Goal: Task Accomplishment & Management: Use online tool/utility

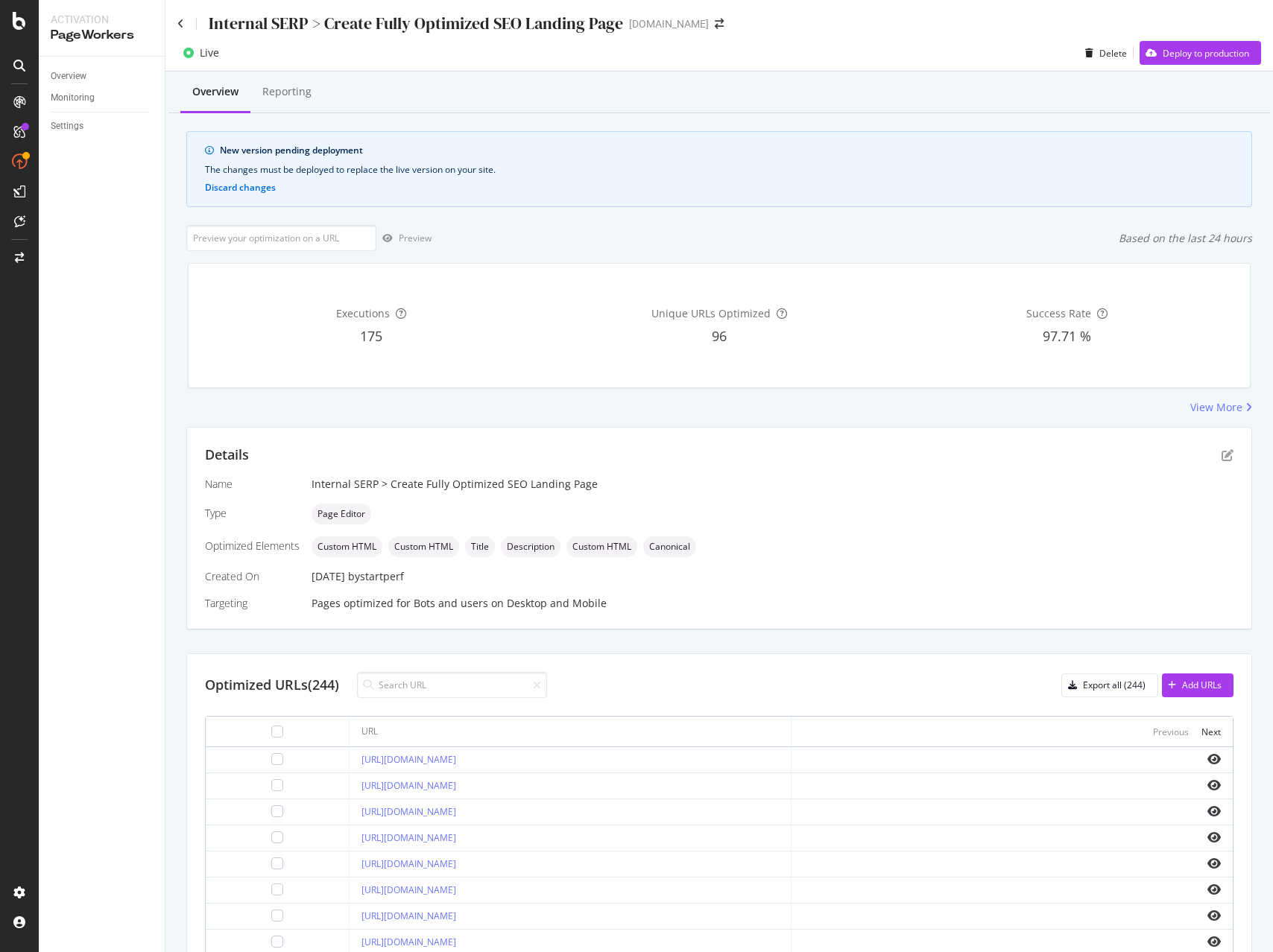
click at [712, 15] on div "Internal SERP > Create Fully Optimized SEO Landing Page [DOMAIN_NAME]" at bounding box center [458, 23] width 561 height 23
click at [716, 21] on icon "arrow-right-arrow-left" at bounding box center [719, 24] width 9 height 11
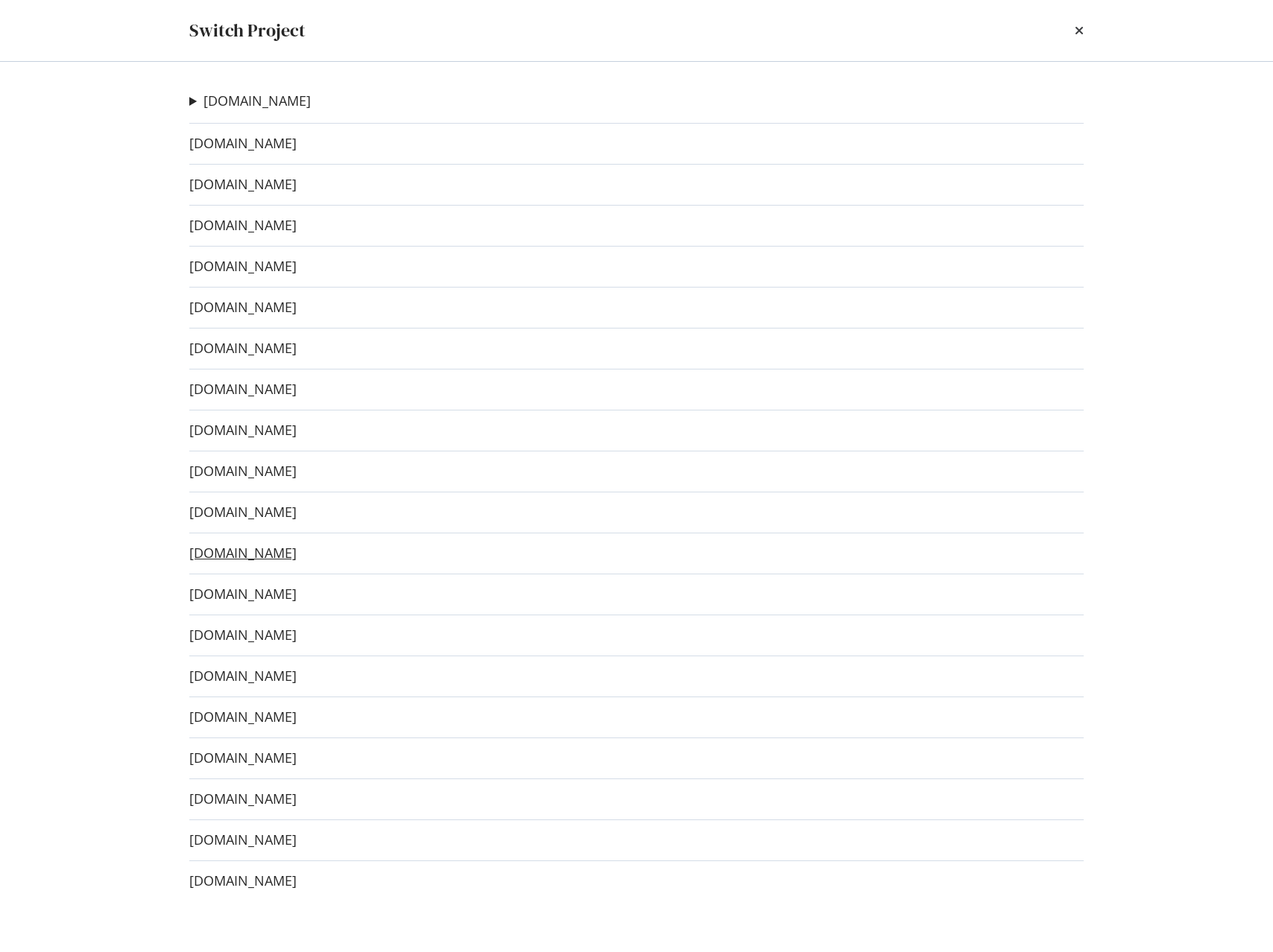
click at [268, 557] on link "[DOMAIN_NAME]" at bounding box center [243, 553] width 107 height 15
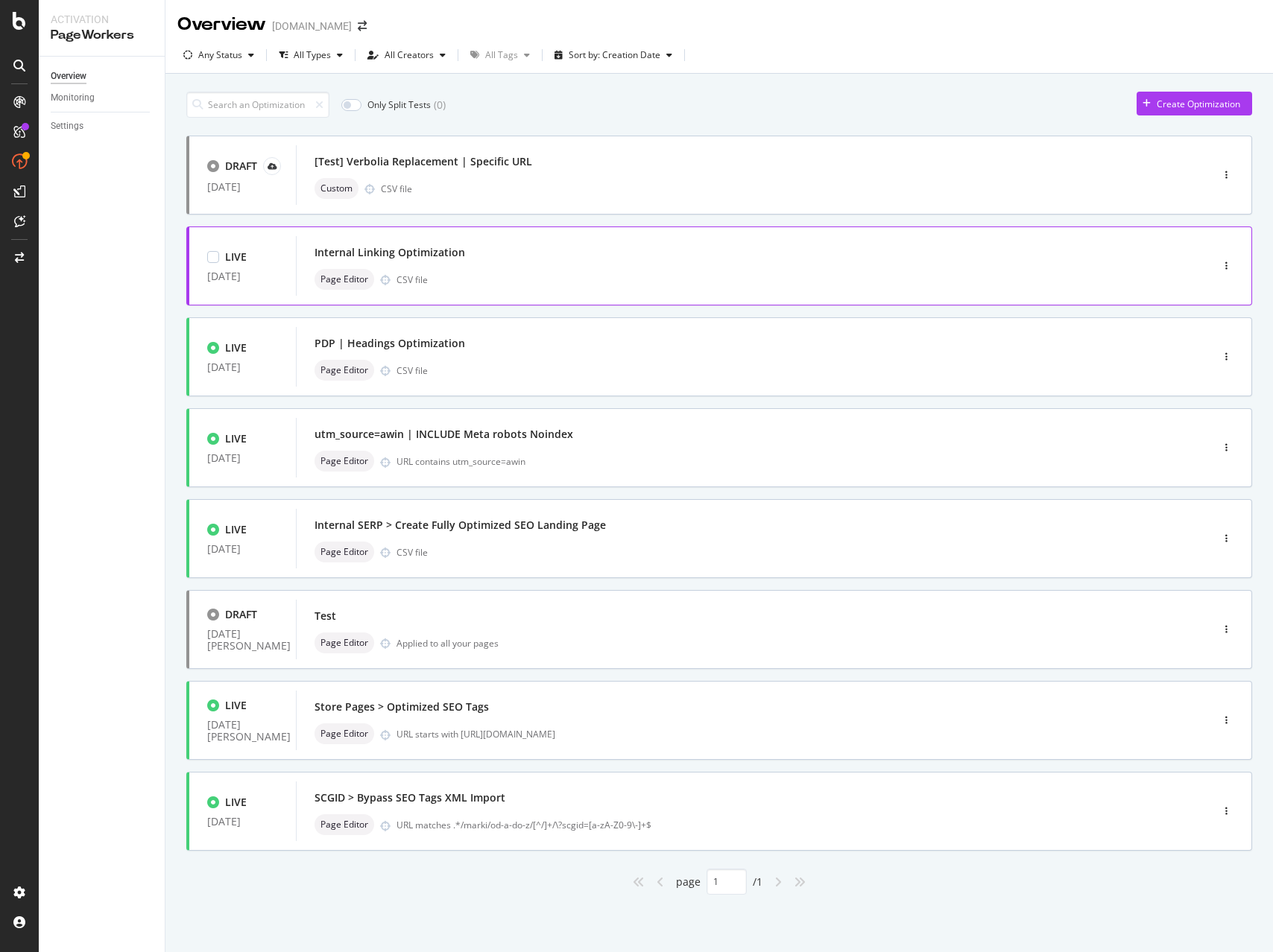
click at [956, 257] on div "Internal Linking Optimization" at bounding box center [731, 252] width 834 height 21
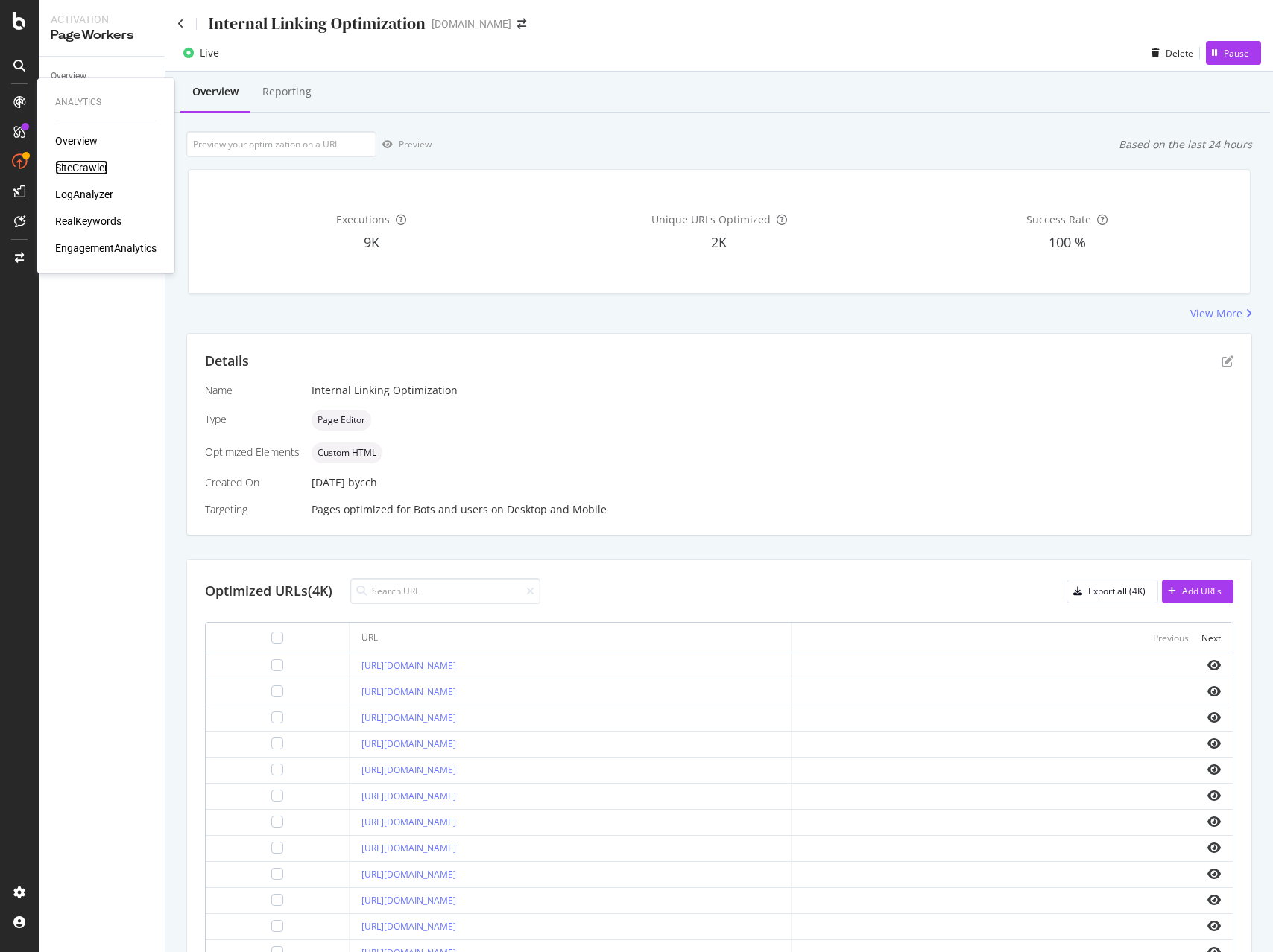
click at [84, 162] on div "SiteCrawler" at bounding box center [82, 167] width 53 height 15
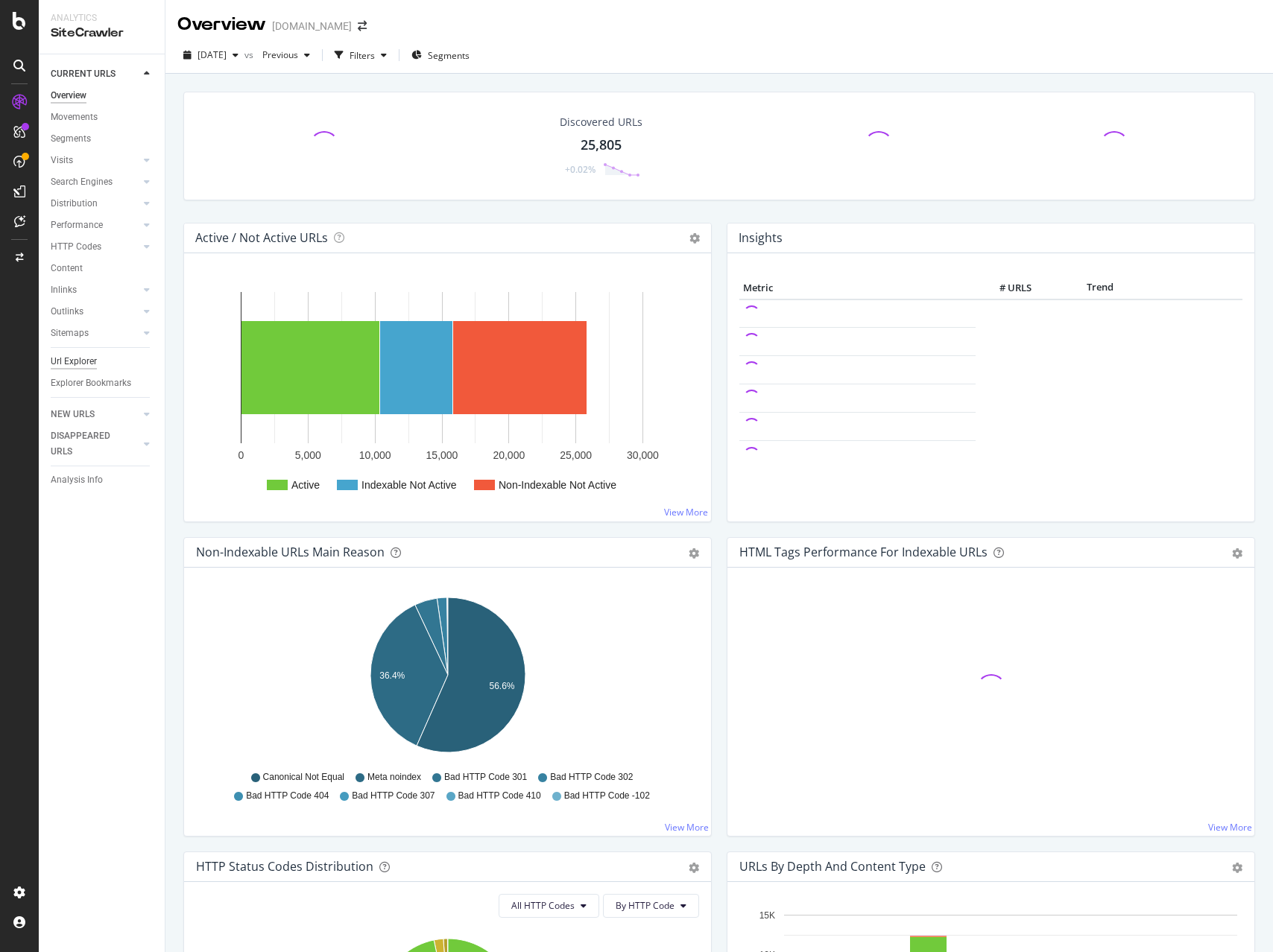
click at [82, 358] on div "Url Explorer" at bounding box center [74, 362] width 46 height 15
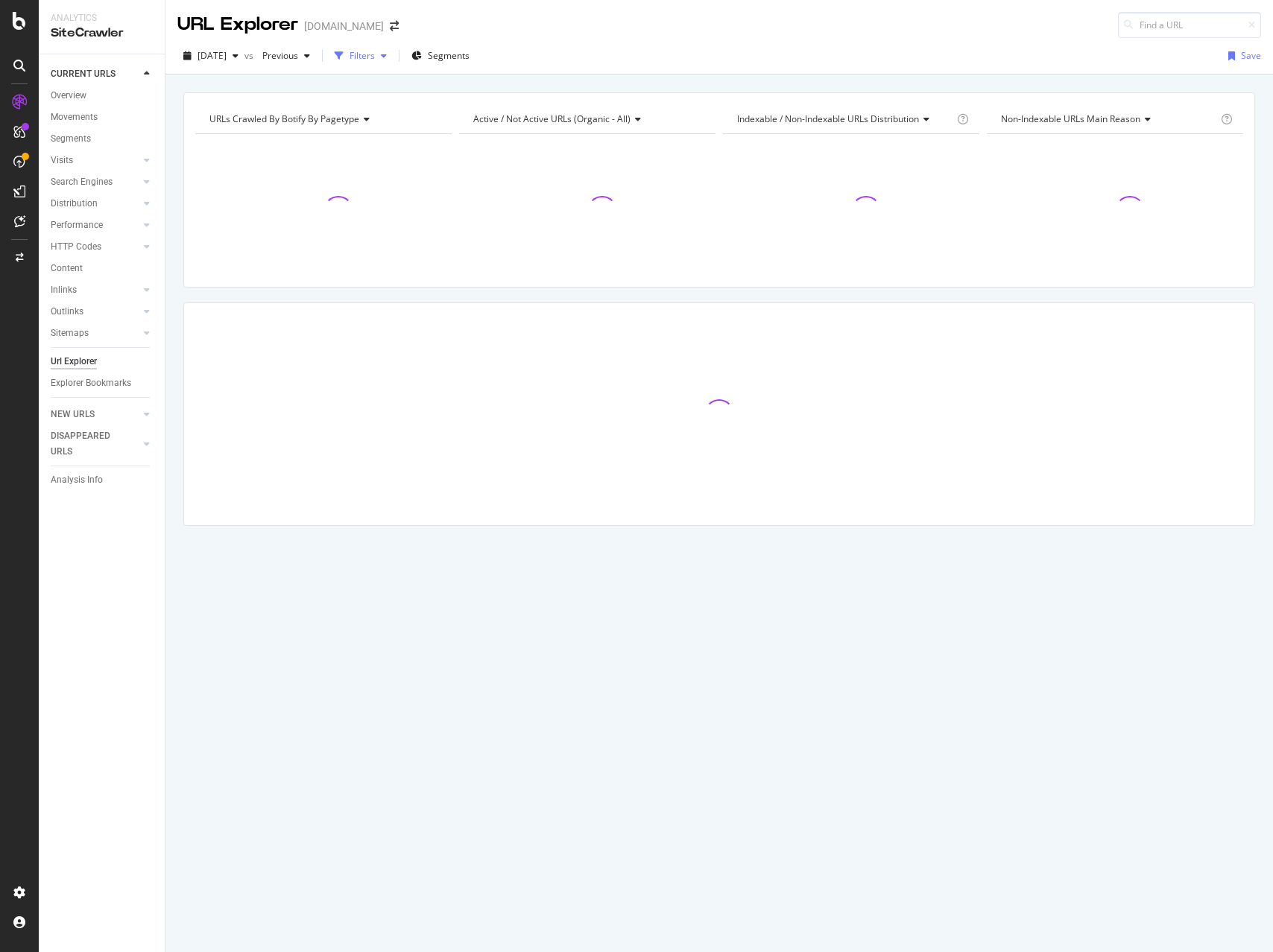
click at [375, 52] on div "Filters" at bounding box center [362, 56] width 25 height 12
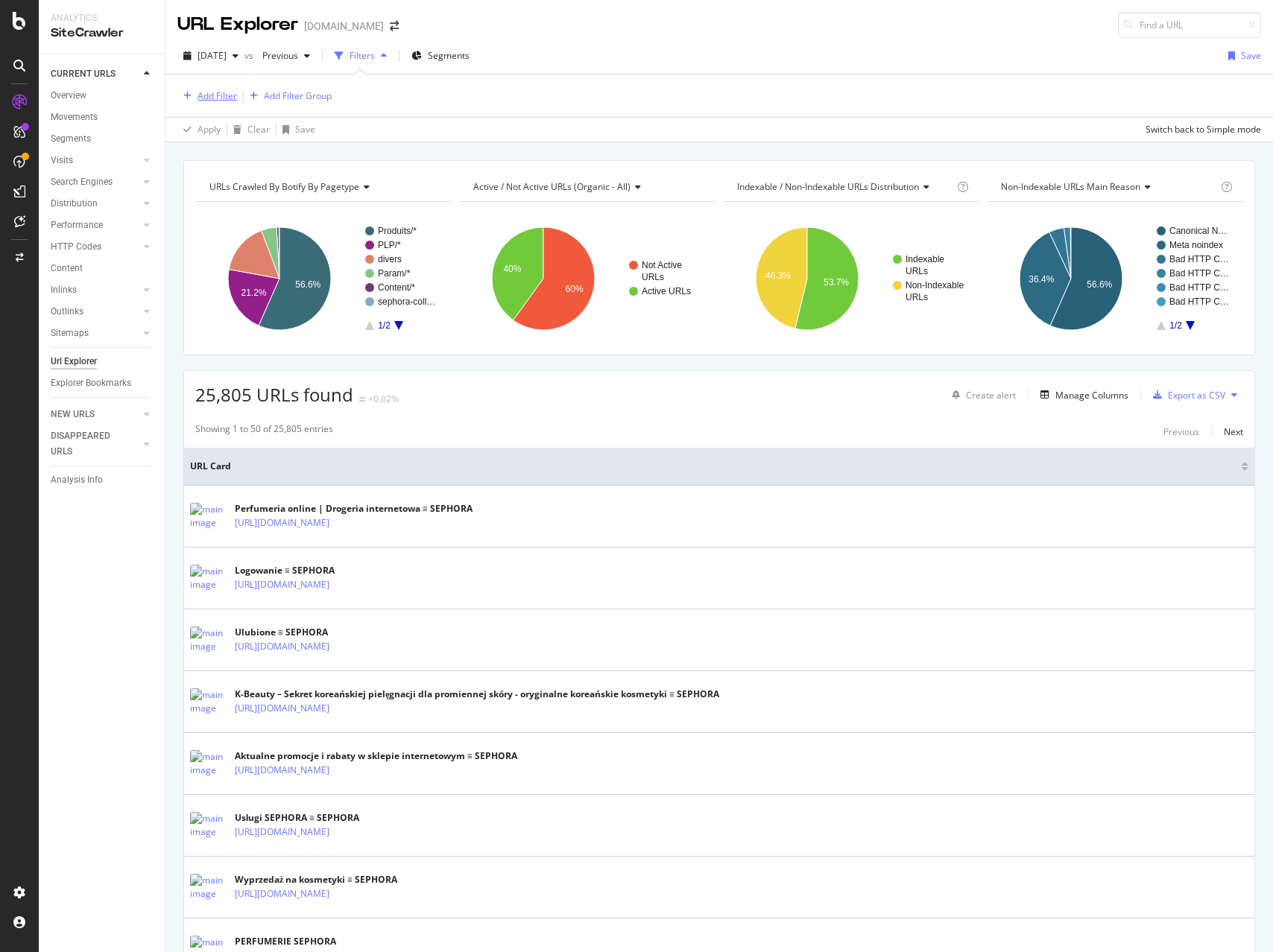
click at [210, 91] on div "Add Filter" at bounding box center [217, 96] width 39 height 12
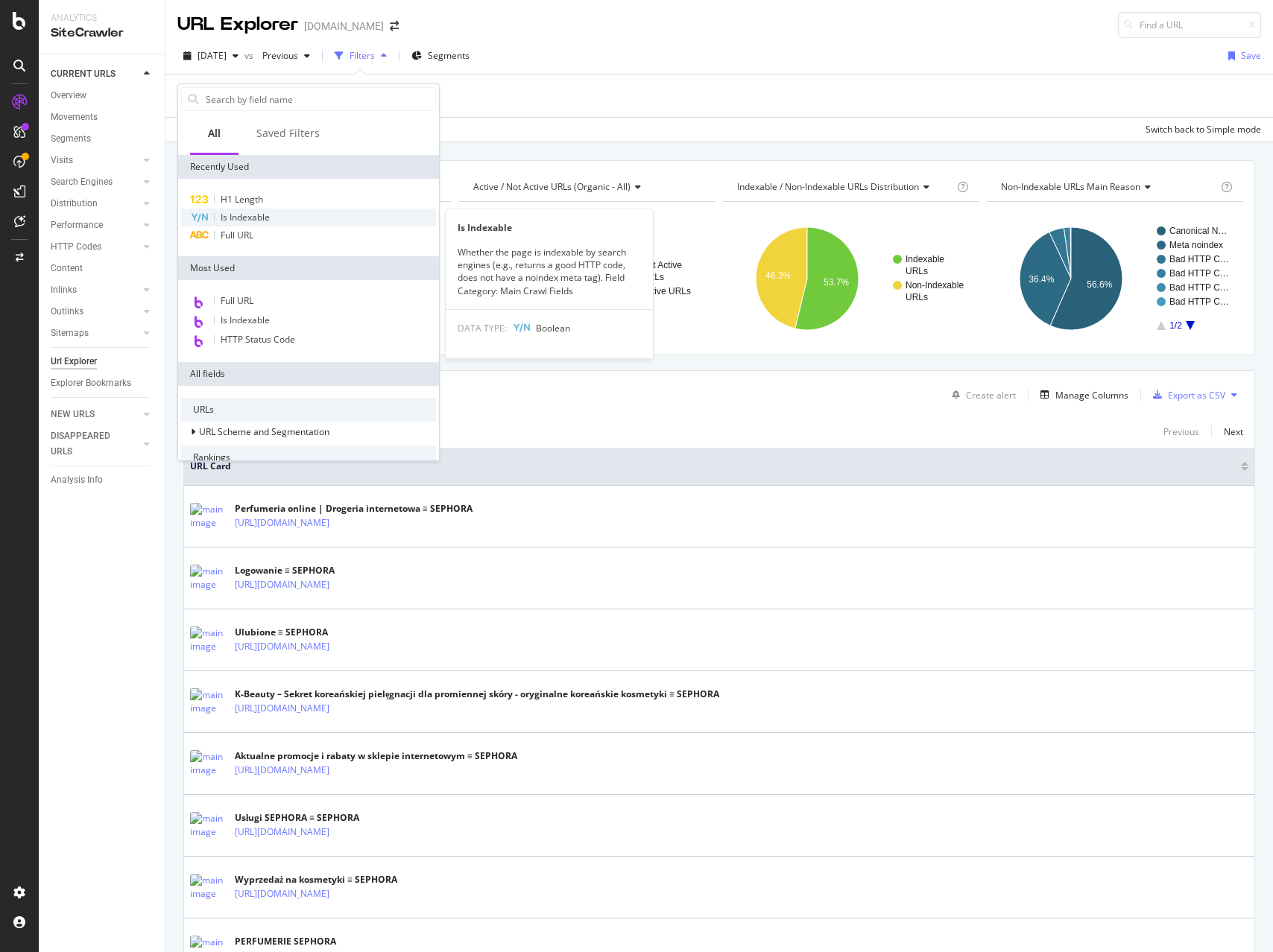
click at [226, 212] on span "Is Indexable" at bounding box center [245, 217] width 49 height 12
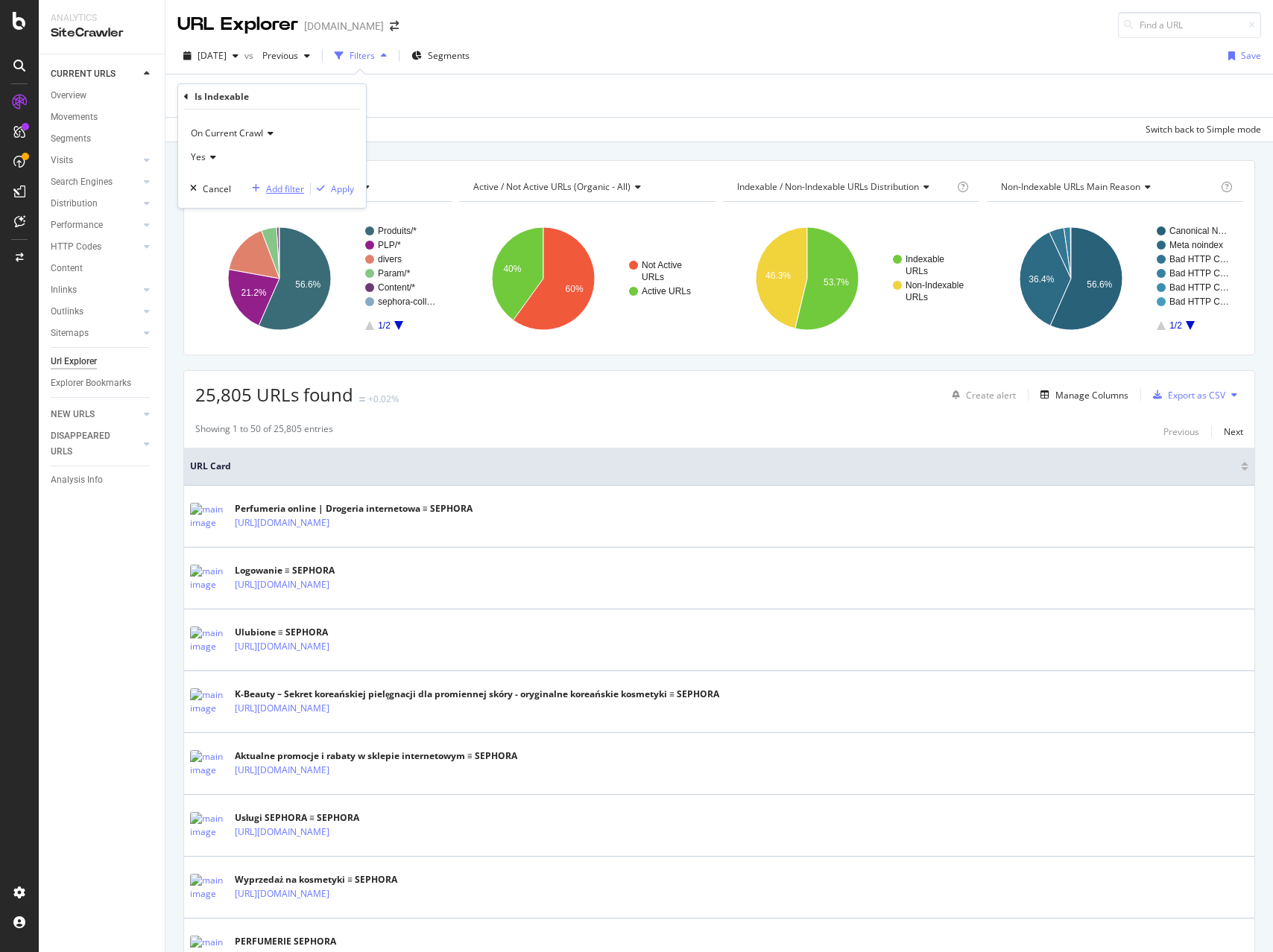
click at [287, 190] on div "Add filter" at bounding box center [285, 189] width 38 height 12
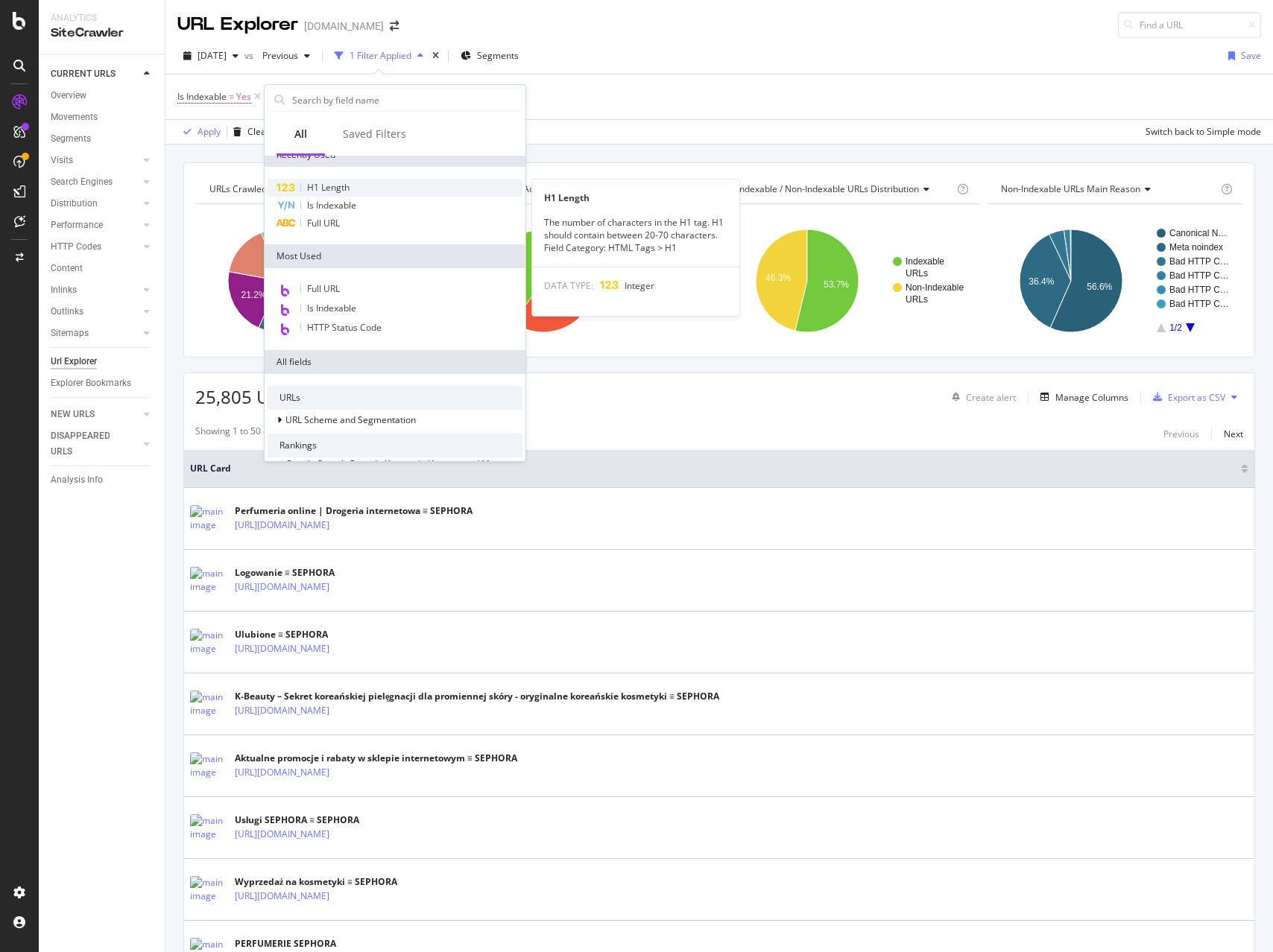
scroll to position [8, 0]
click at [325, 195] on span "H1 Length" at bounding box center [328, 192] width 42 height 12
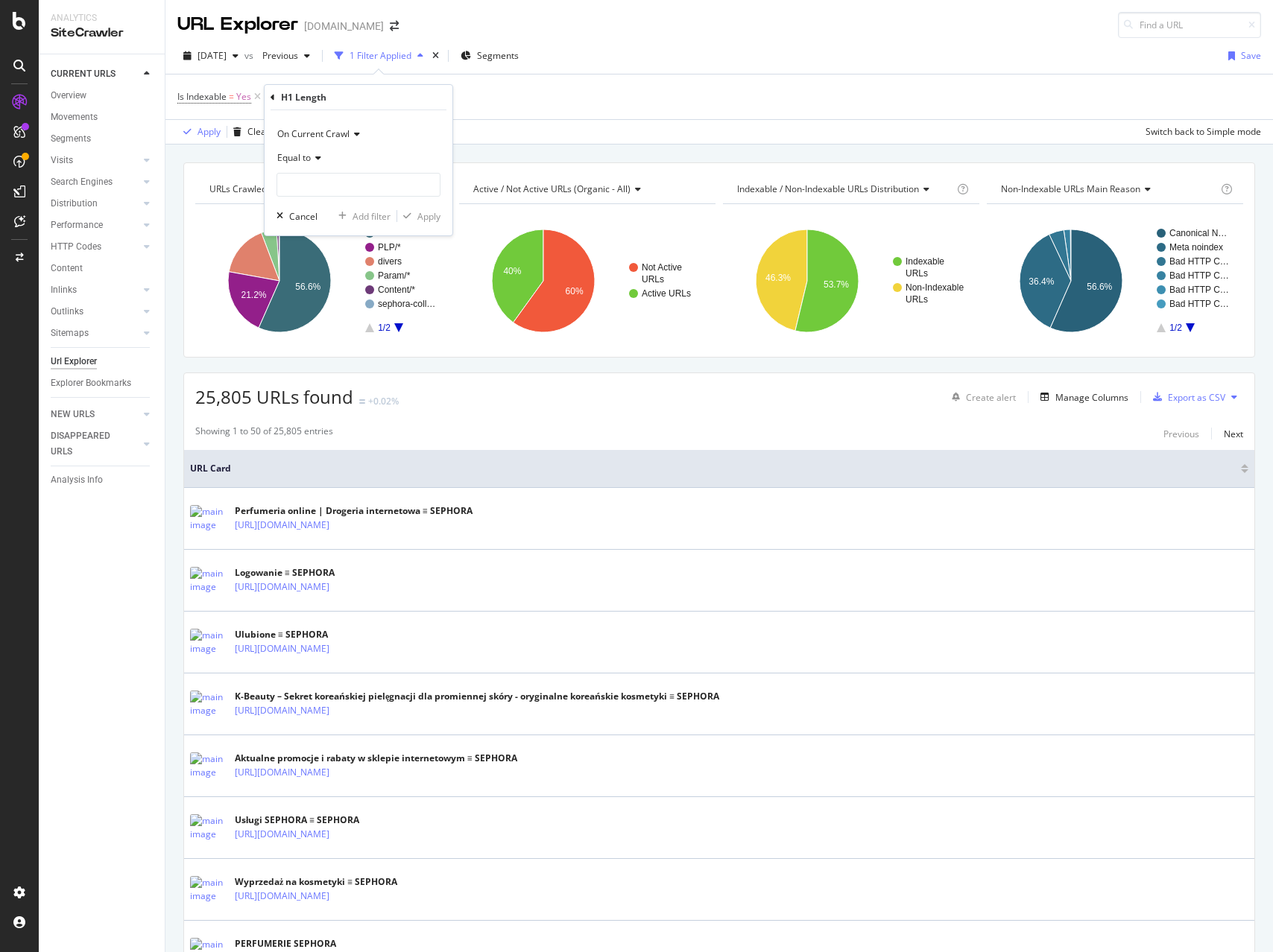
click at [318, 153] on icon at bounding box center [316, 158] width 11 height 9
click at [306, 271] on span "Greater than" at bounding box center [311, 266] width 54 height 12
click at [305, 183] on input "number" at bounding box center [359, 184] width 164 height 24
type input "-10"
click at [429, 218] on div "Apply" at bounding box center [429, 217] width 23 height 12
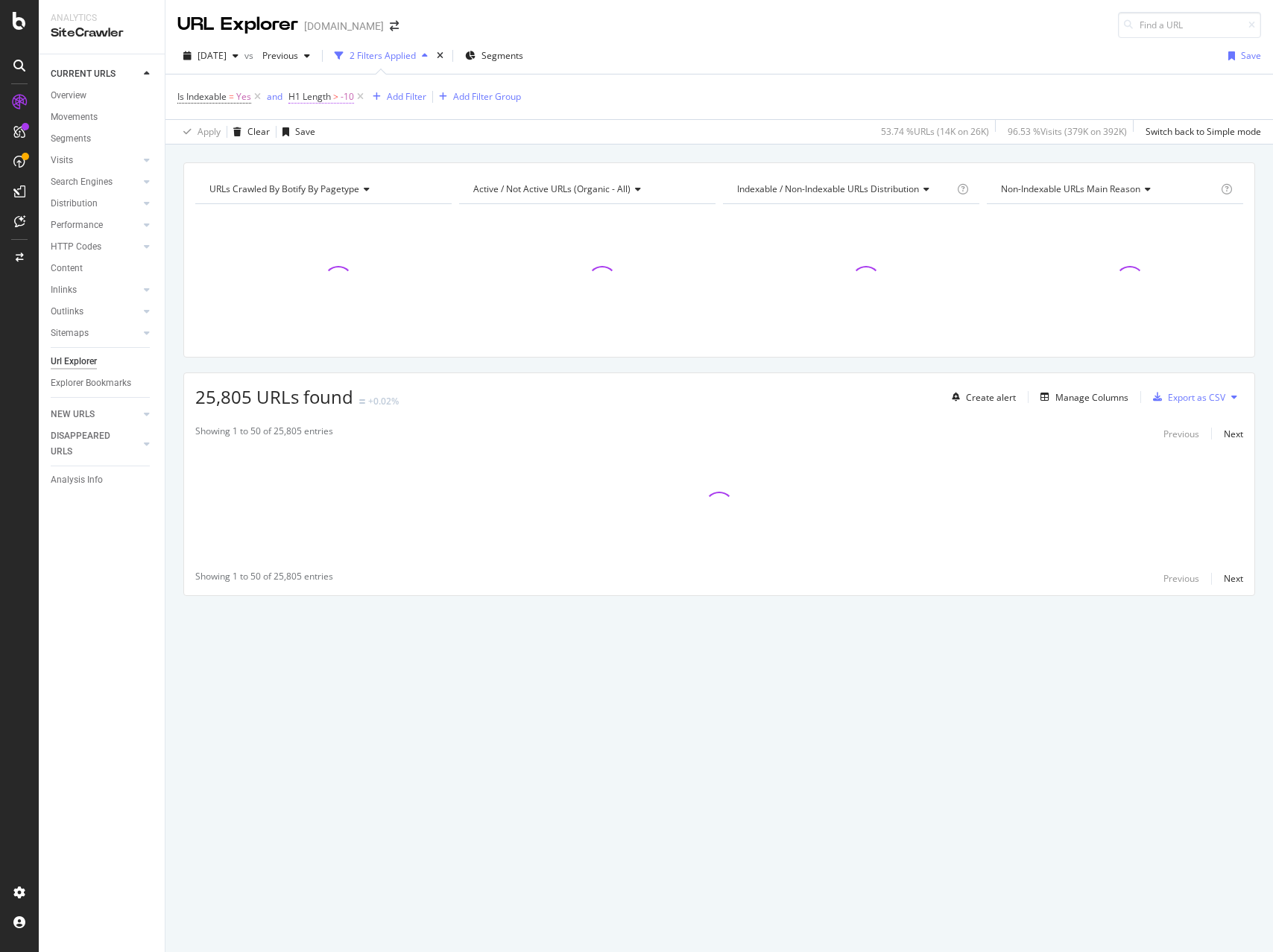
click at [345, 96] on span "-10" at bounding box center [347, 96] width 13 height 21
drag, startPoint x: 303, startPoint y: 186, endPoint x: 271, endPoint y: 183, distance: 32.1
click at [271, 183] on body "Analytics SiteCrawler CURRENT URLS Overview Movements Segments Visits Analysis …" at bounding box center [636, 476] width 1273 height 952
drag, startPoint x: 336, startPoint y: 182, endPoint x: 258, endPoint y: 180, distance: 78.0
click at [264, 180] on body "Analytics SiteCrawler CURRENT URLS Overview Movements Segments Visits Analysis …" at bounding box center [636, 476] width 1273 height 952
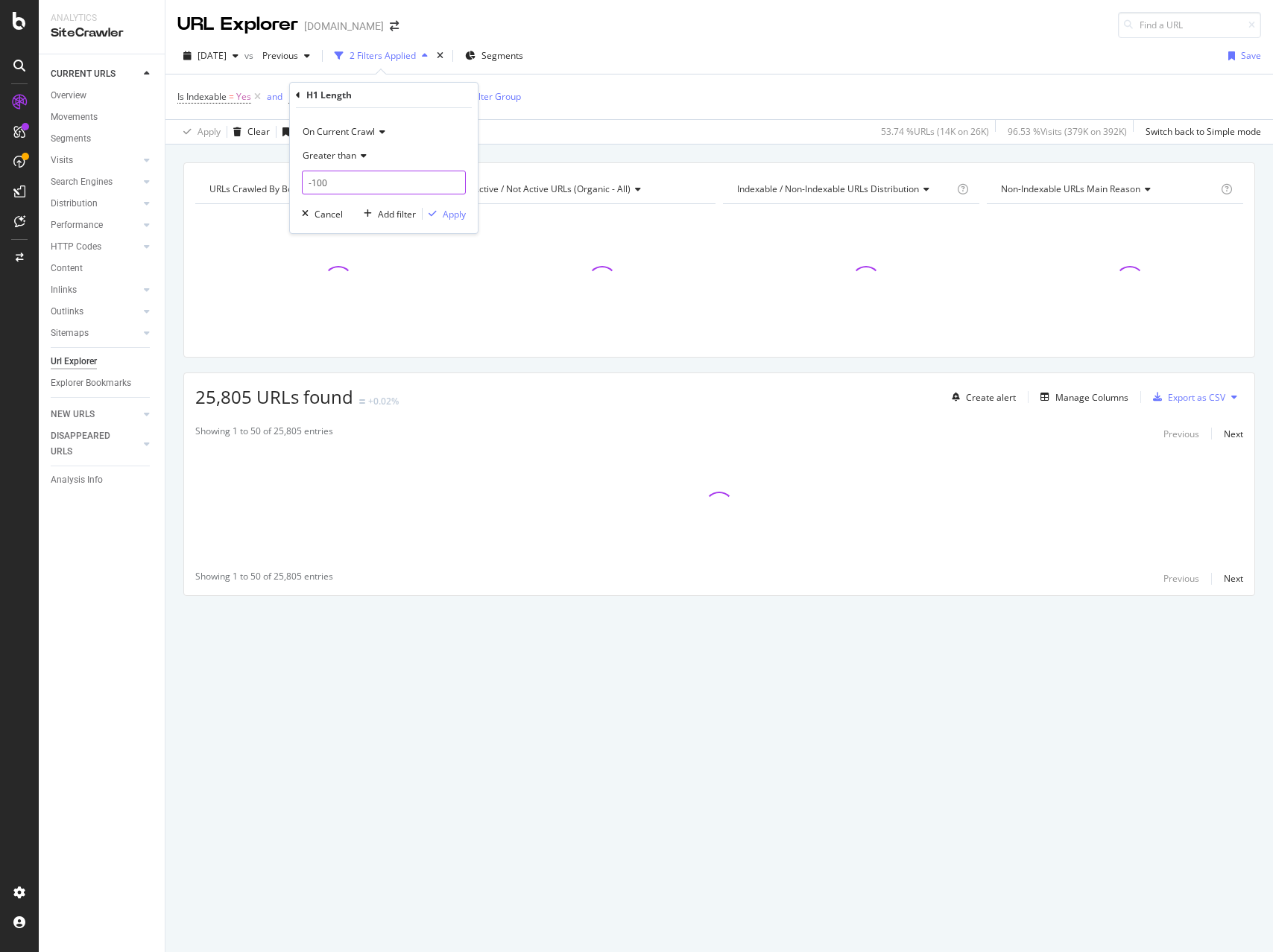
drag, startPoint x: 297, startPoint y: 177, endPoint x: 268, endPoint y: 177, distance: 29.0
click at [269, 177] on body "Analytics SiteCrawler CURRENT URLS Overview Movements Segments Visits Analysis …" at bounding box center [636, 476] width 1273 height 952
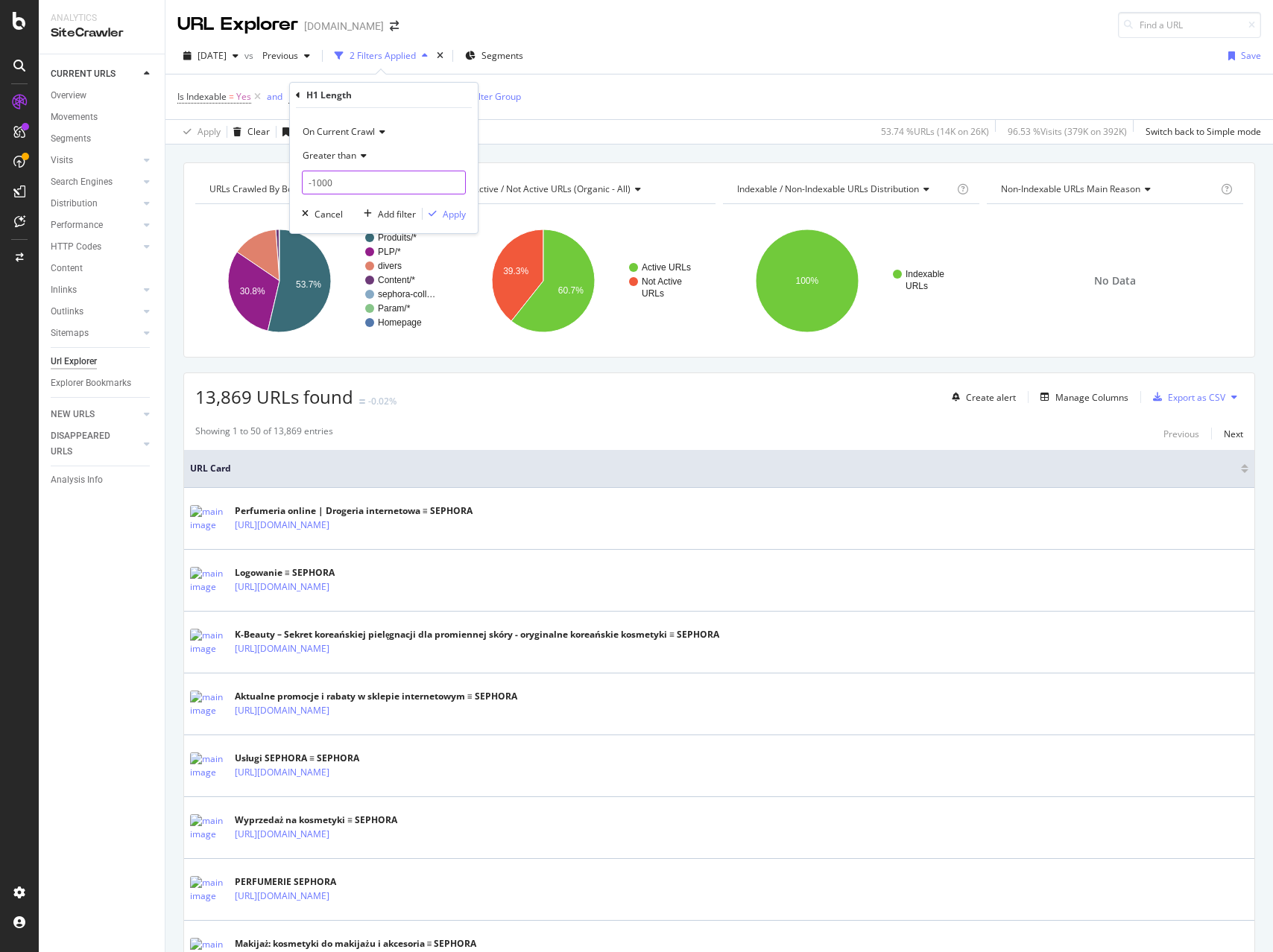
drag, startPoint x: 352, startPoint y: 179, endPoint x: 220, endPoint y: 174, distance: 132.1
click at [220, 173] on body "Analytics SiteCrawler CURRENT URLS Overview Movements Segments Visits Analysis …" at bounding box center [636, 476] width 1273 height 952
click at [318, 183] on input "-10000" at bounding box center [383, 182] width 164 height 24
click at [396, 181] on input "-9998" at bounding box center [383, 182] width 164 height 24
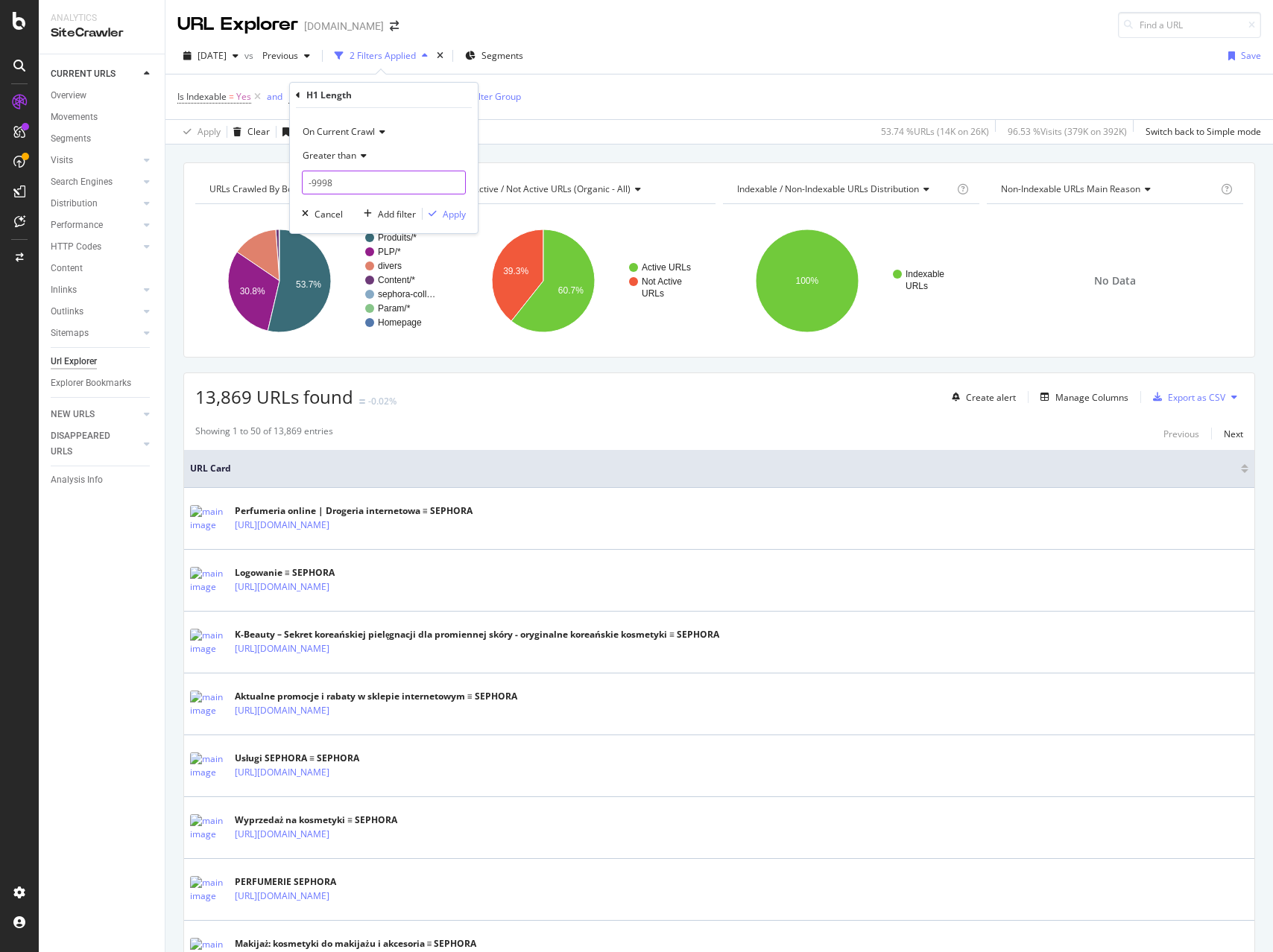
drag, startPoint x: 401, startPoint y: 183, endPoint x: 262, endPoint y: 180, distance: 139.0
click at [262, 180] on body "Analytics SiteCrawler CURRENT URLS Overview Movements Segments Visits Analysis …" at bounding box center [636, 476] width 1273 height 952
type input "-9"
click at [349, 93] on span "-10" at bounding box center [347, 96] width 13 height 21
click at [325, 177] on input "-10" at bounding box center [383, 182] width 164 height 24
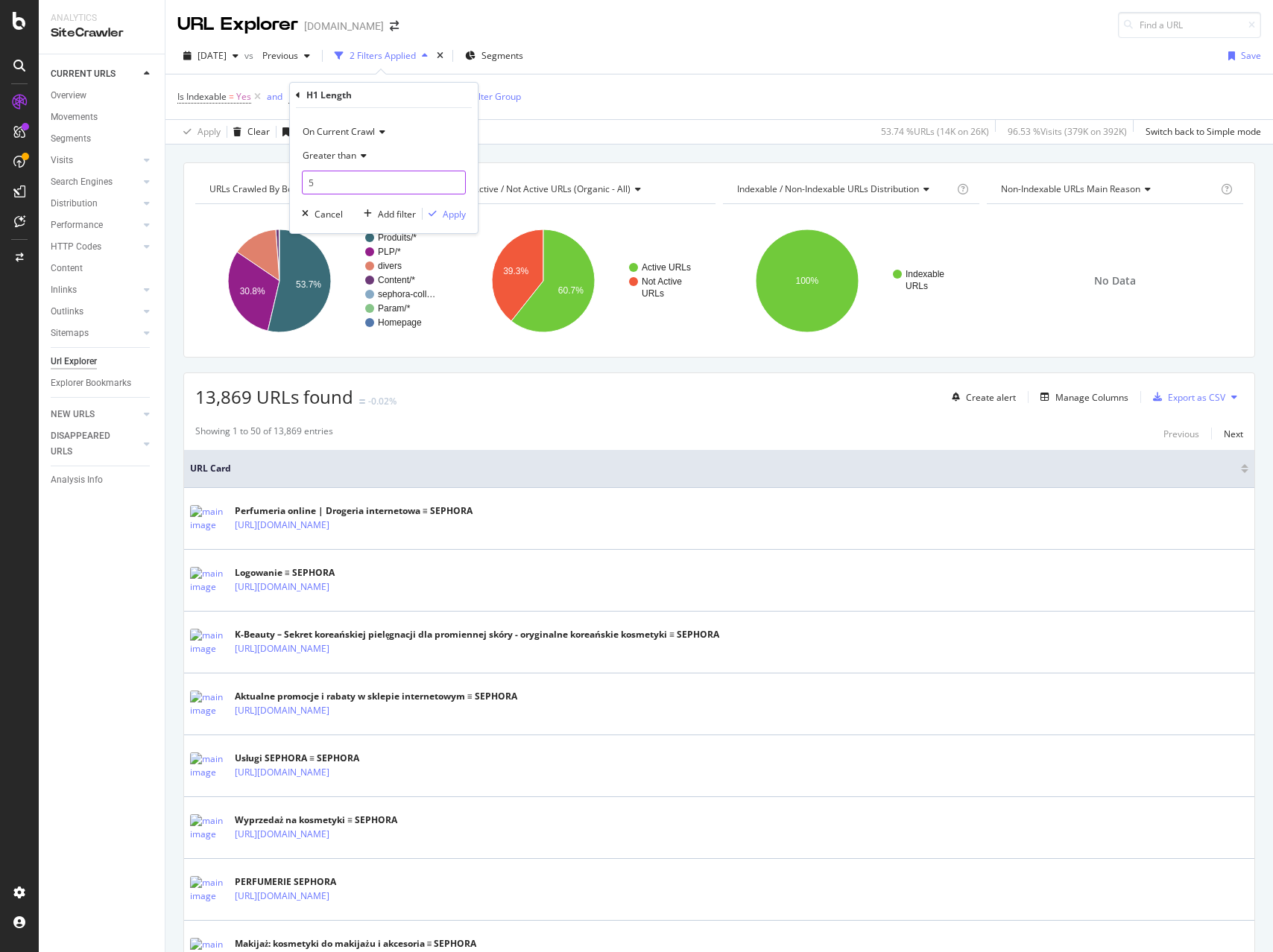
type input "6"
type input "-5"
type input "-1"
type input "-9"
type input "3"
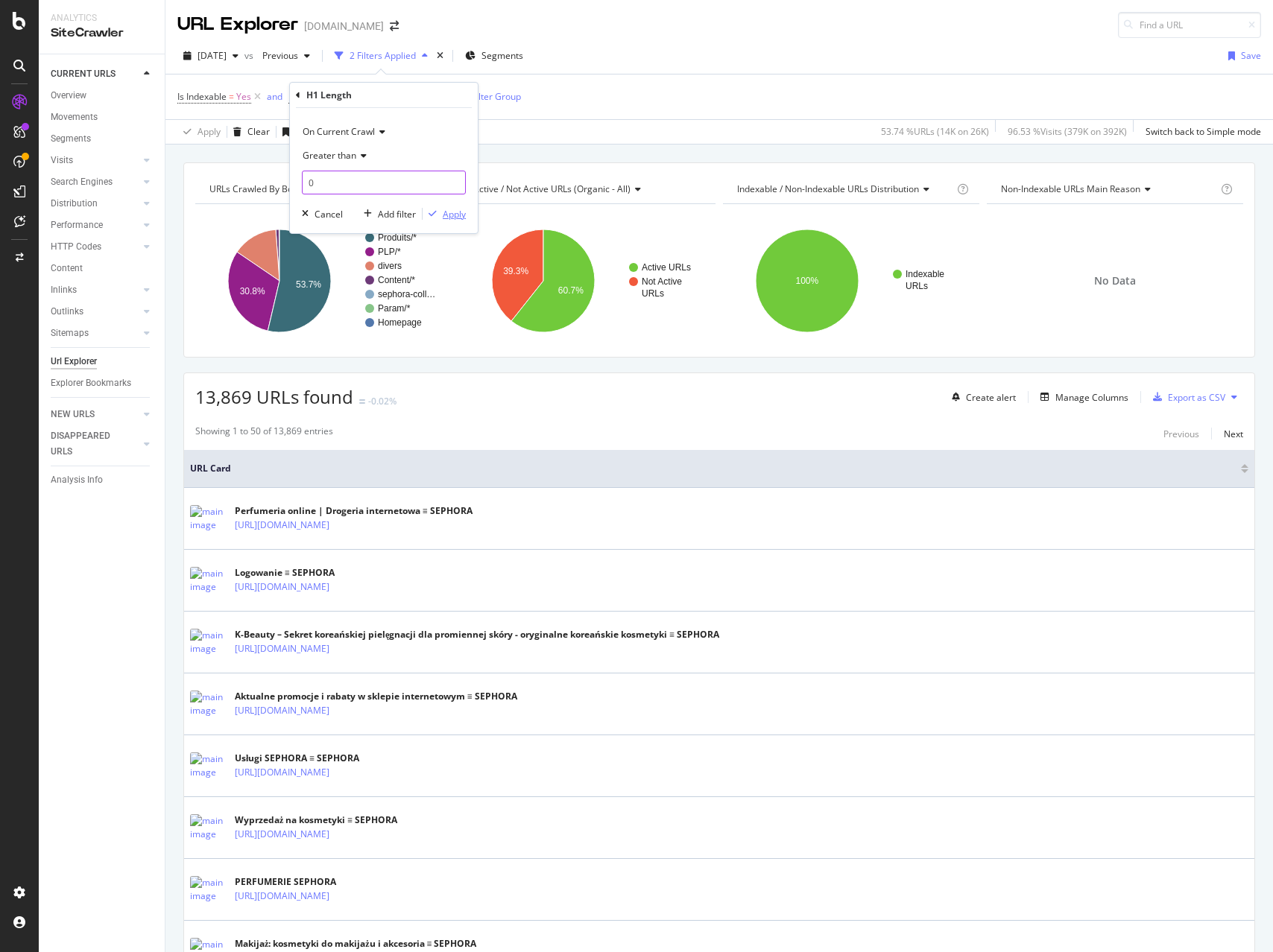
type input "0"
click at [453, 215] on div "Apply" at bounding box center [454, 214] width 23 height 12
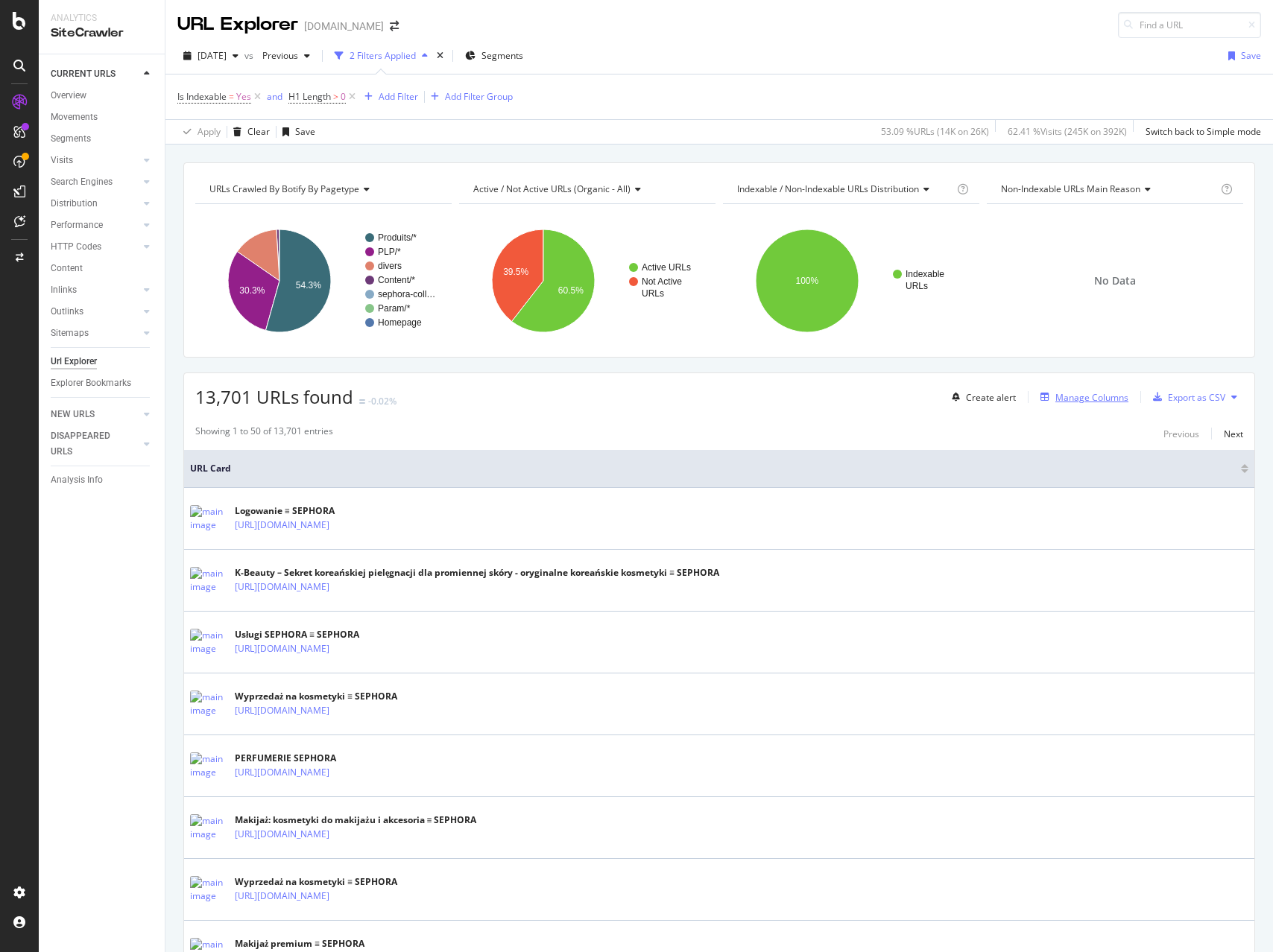
click at [1083, 394] on div "Manage Columns" at bounding box center [1092, 397] width 73 height 12
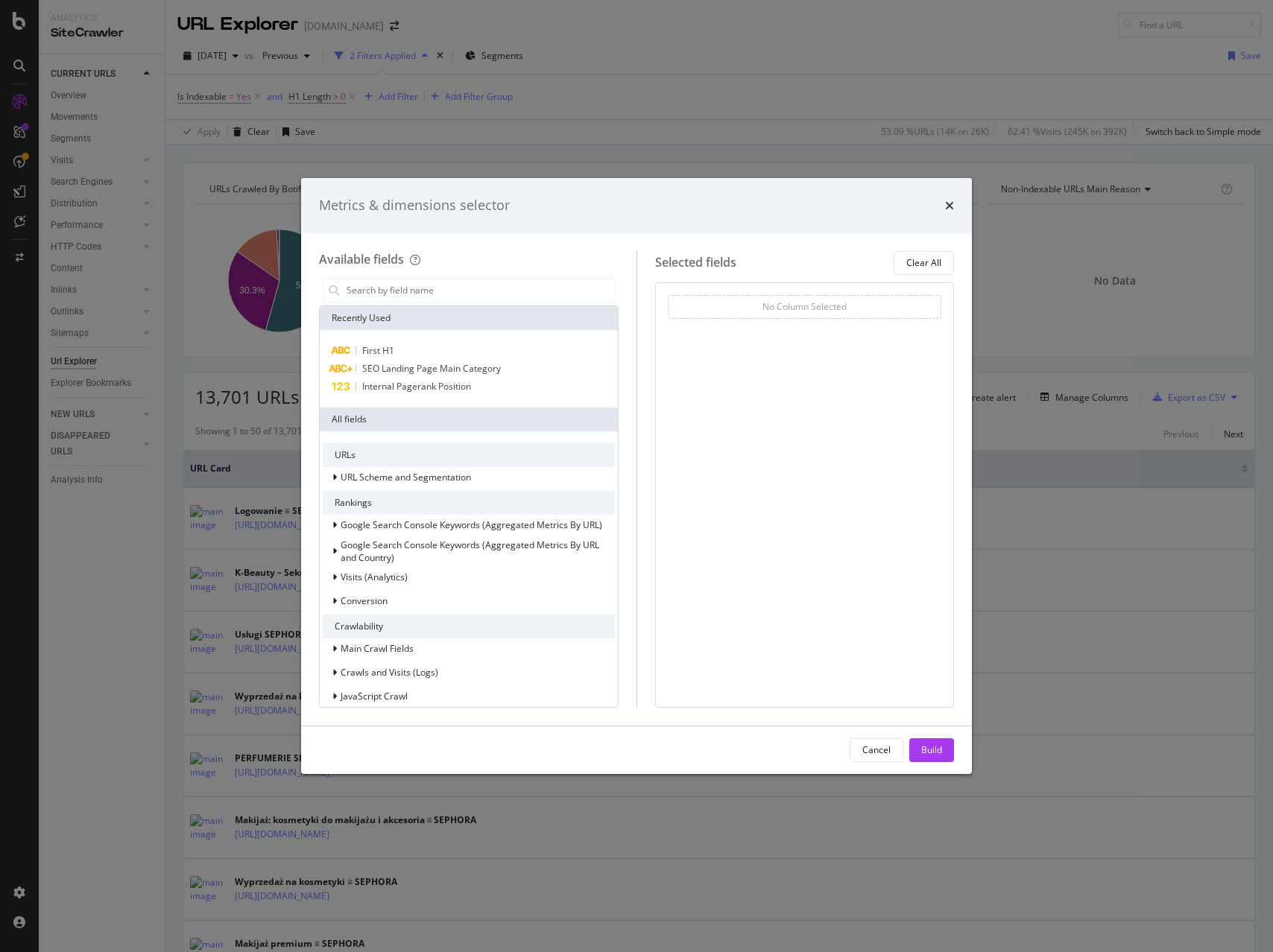
scroll to position [7, 0]
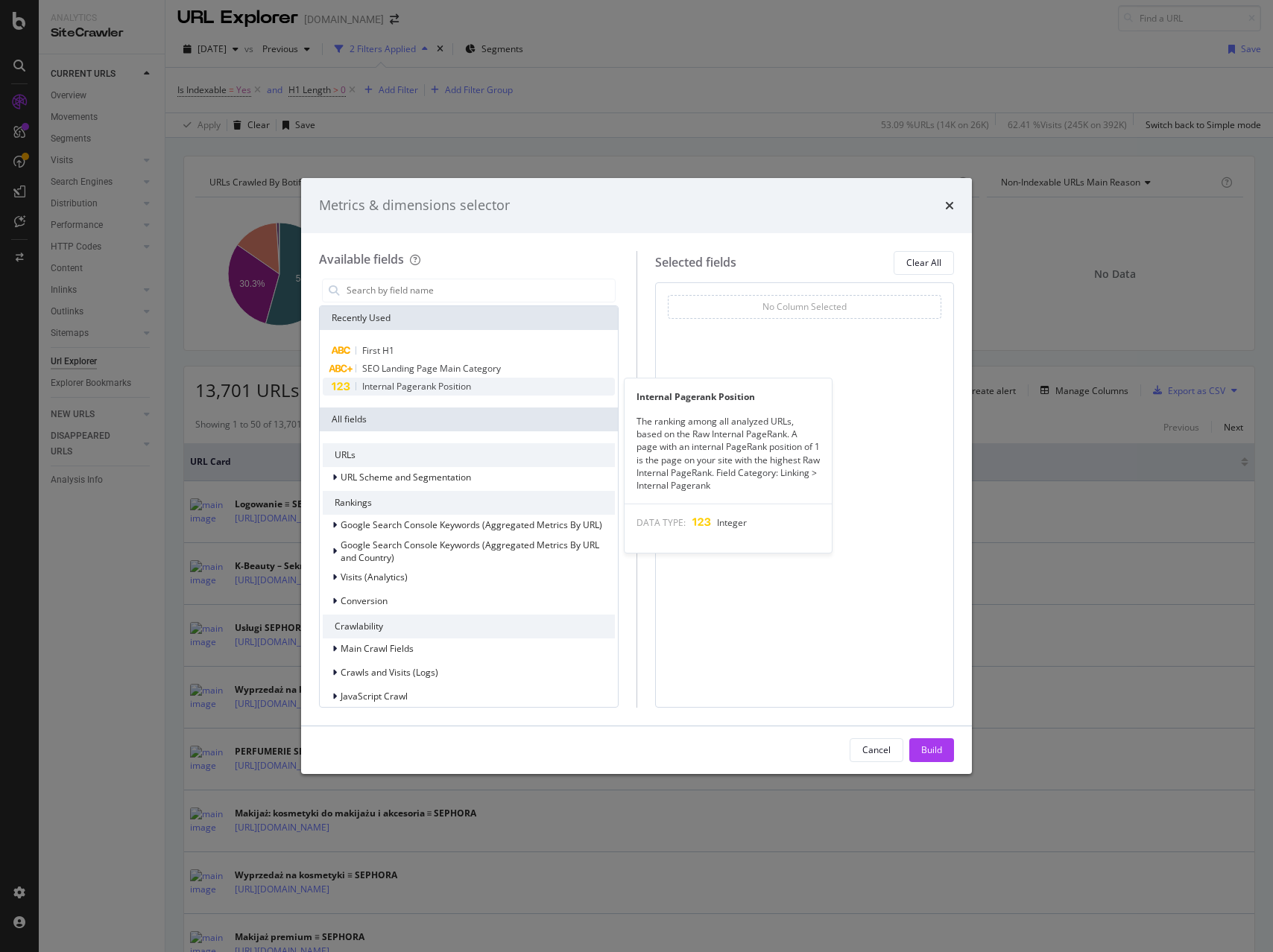
click at [446, 378] on div "Internal Pagerank Position" at bounding box center [469, 386] width 292 height 18
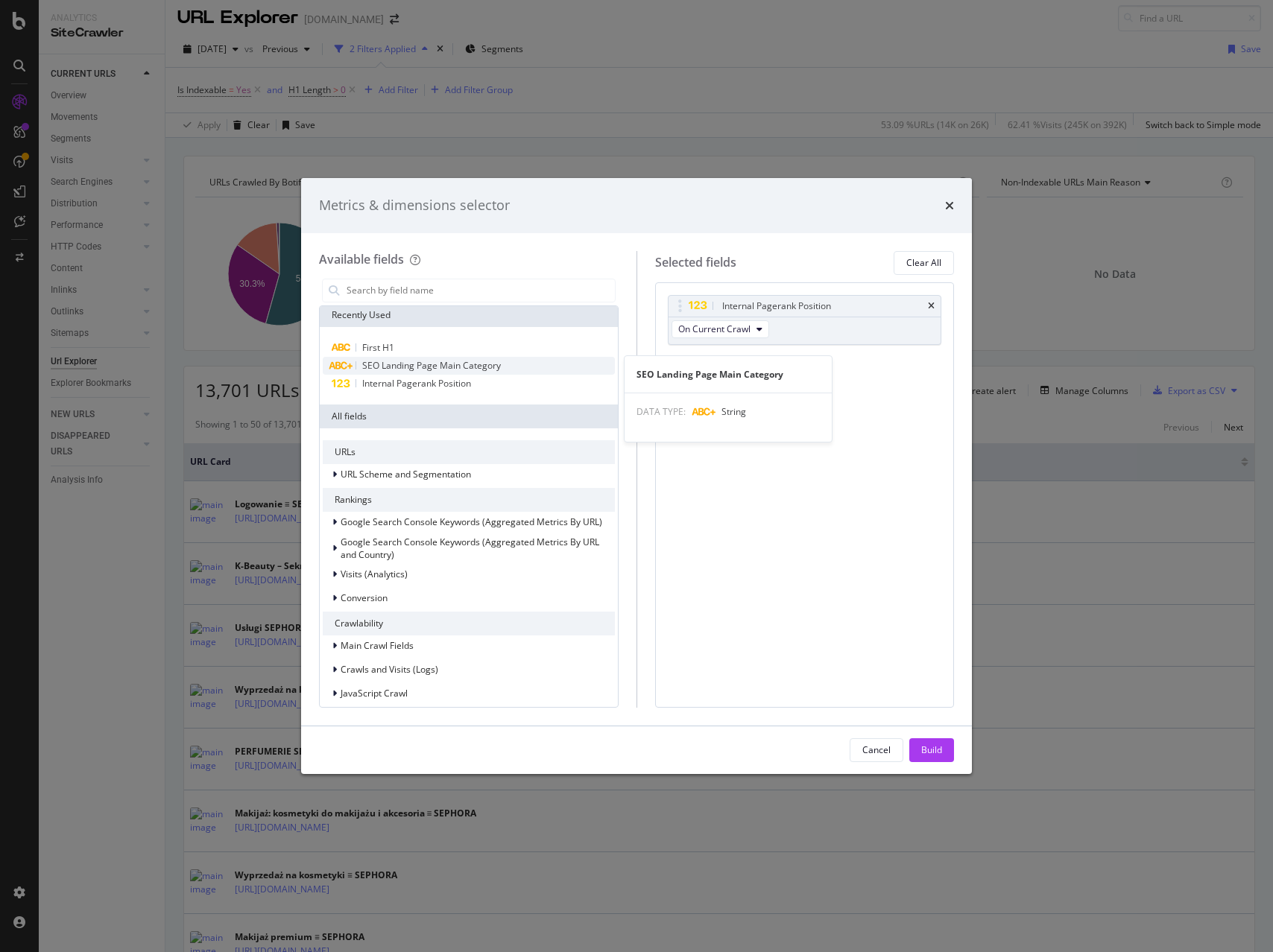
scroll to position [6, 0]
click at [445, 366] on span "SEO Landing Page Main Category" at bounding box center [432, 362] width 139 height 12
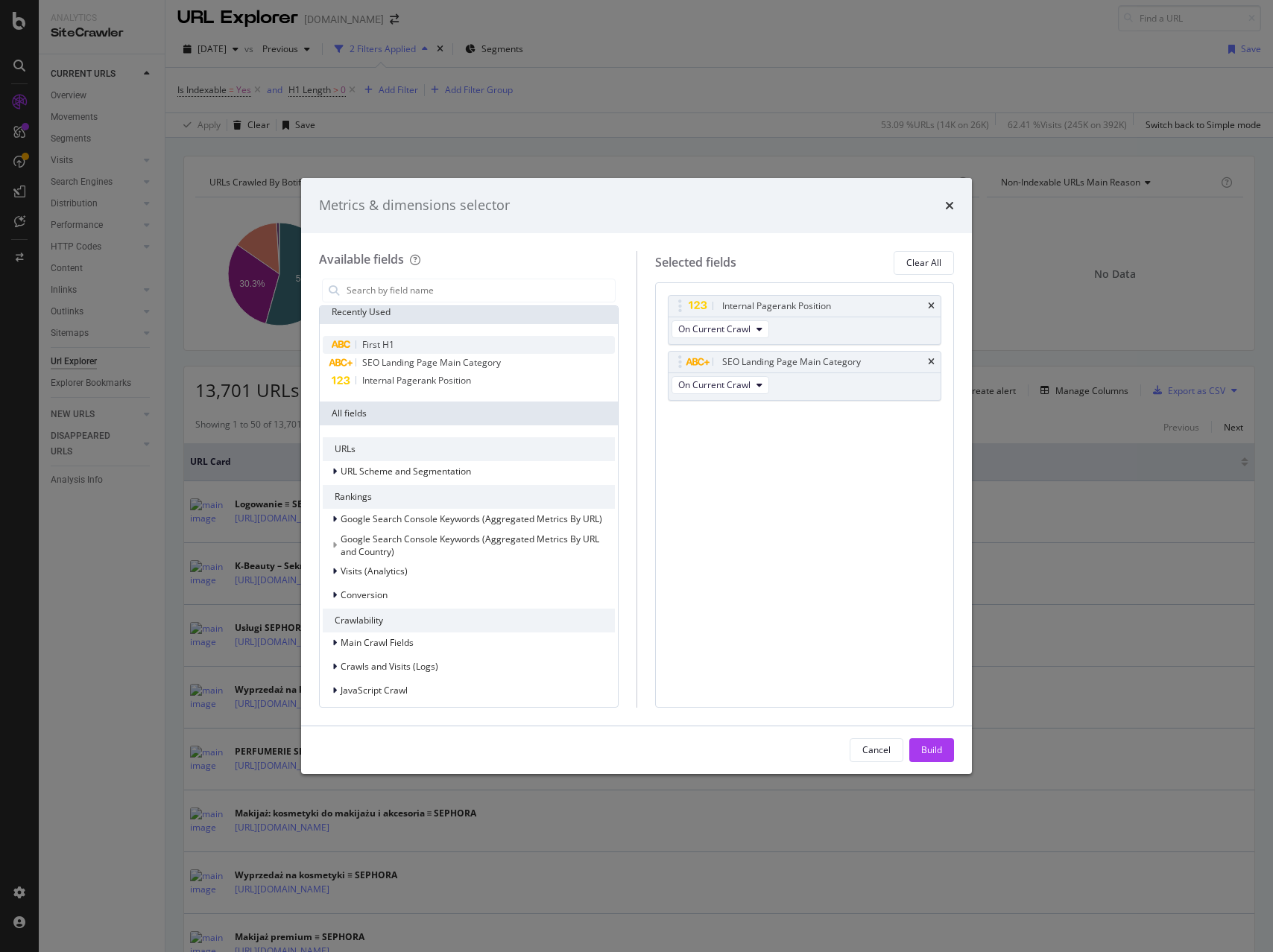
drag, startPoint x: 387, startPoint y: 345, endPoint x: 396, endPoint y: 345, distance: 9.0
click at [387, 345] on span "First H1" at bounding box center [379, 345] width 32 height 12
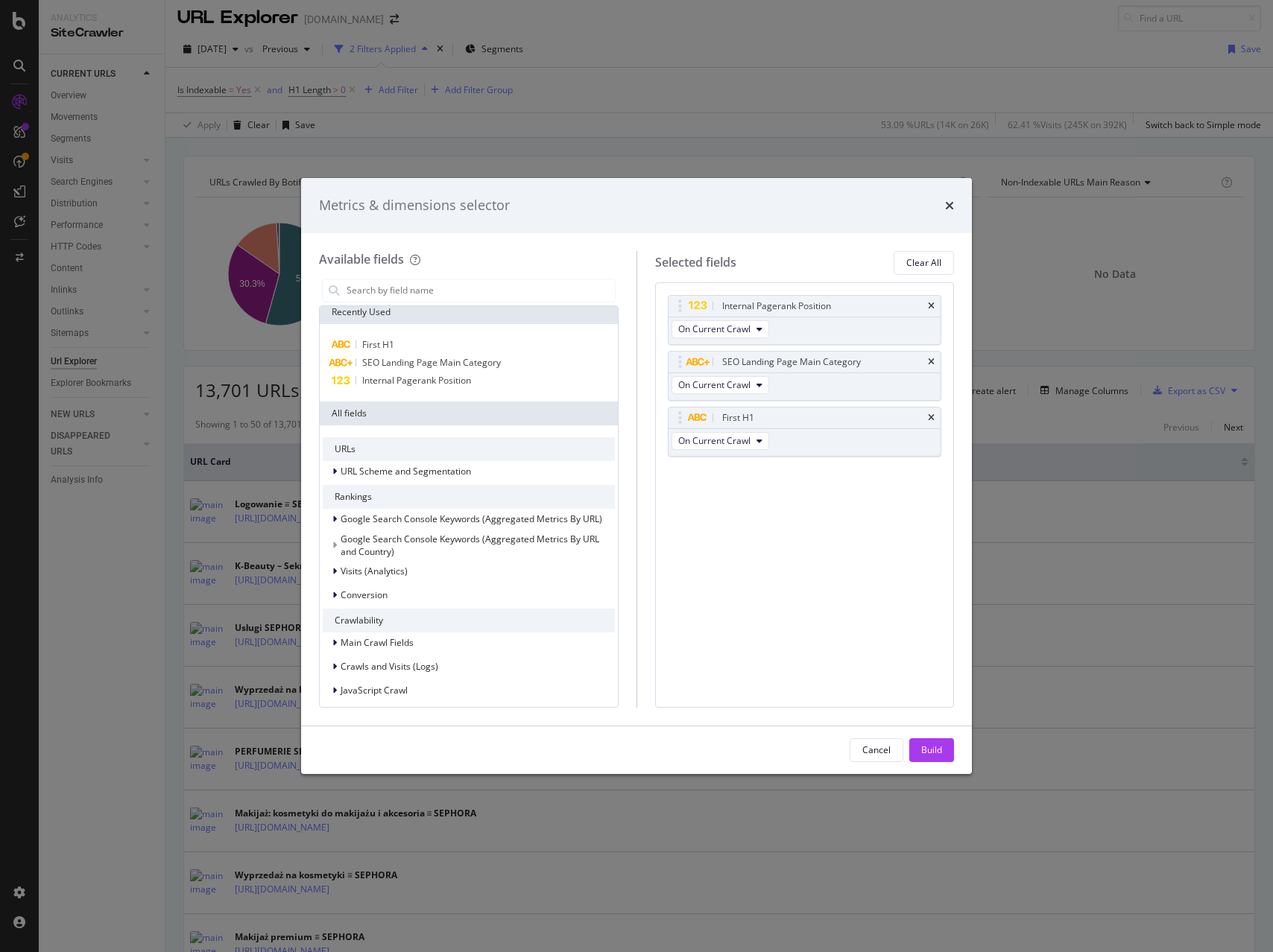
click at [961, 748] on div "Cancel Build" at bounding box center [637, 750] width 671 height 48
click at [950, 748] on button "Build" at bounding box center [931, 750] width 45 height 24
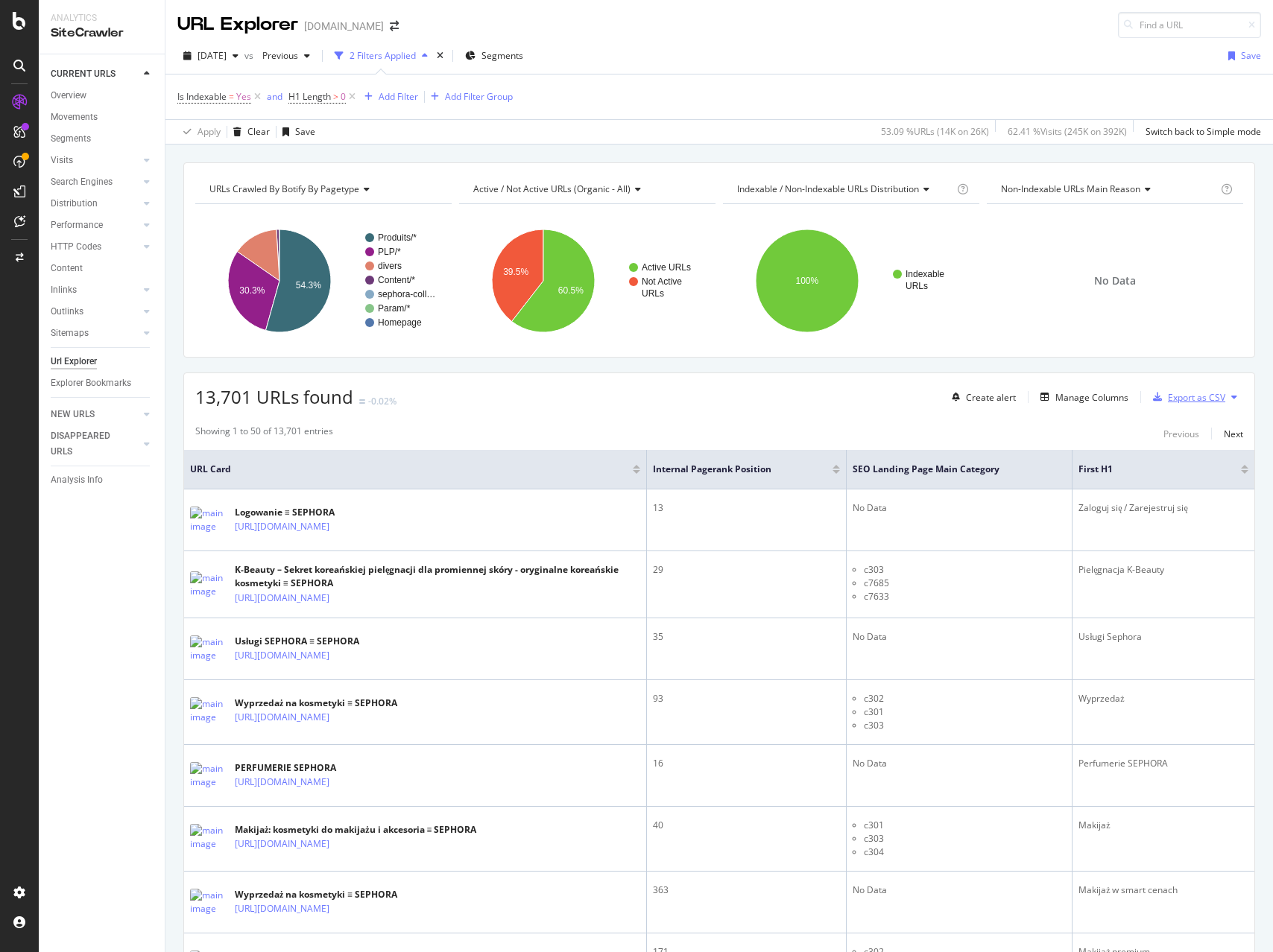
click at [1180, 399] on div "Export as CSV" at bounding box center [1197, 397] width 57 height 12
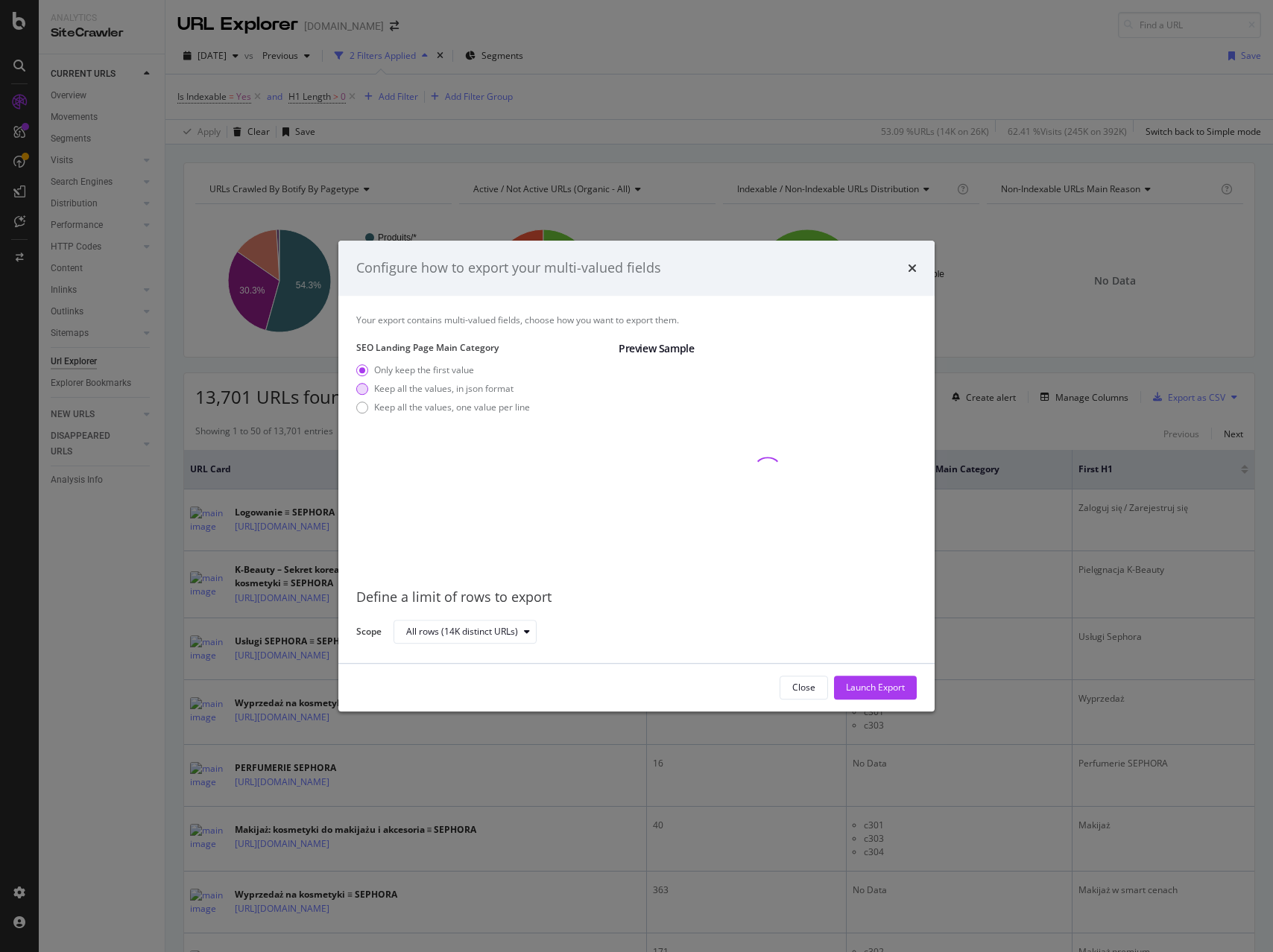
click at [452, 385] on div "Keep all the values, in json format" at bounding box center [443, 389] width 140 height 12
click at [879, 688] on div "Launch Export" at bounding box center [875, 687] width 59 height 12
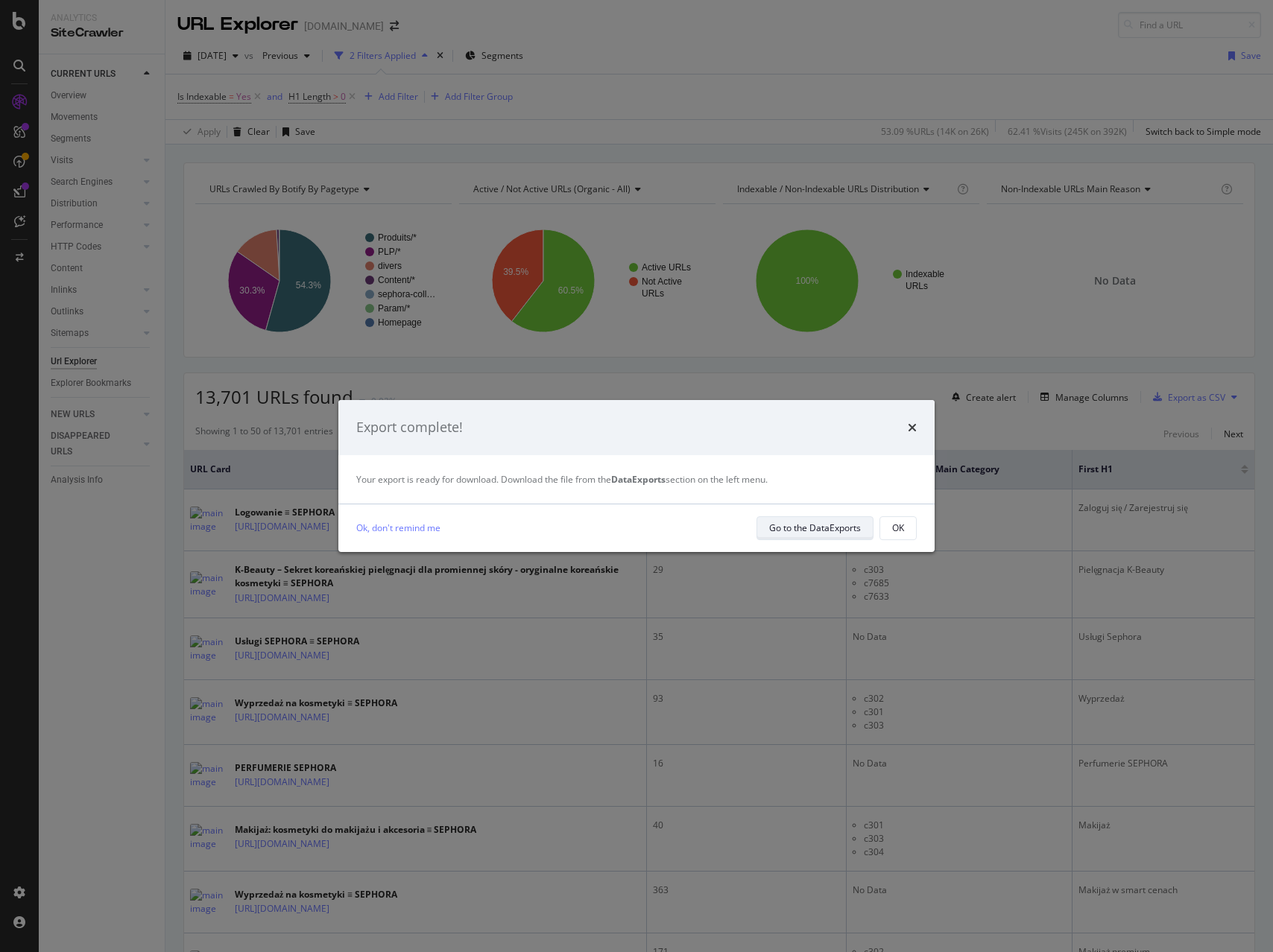
click at [789, 528] on div "Go to the DataExports" at bounding box center [815, 528] width 92 height 12
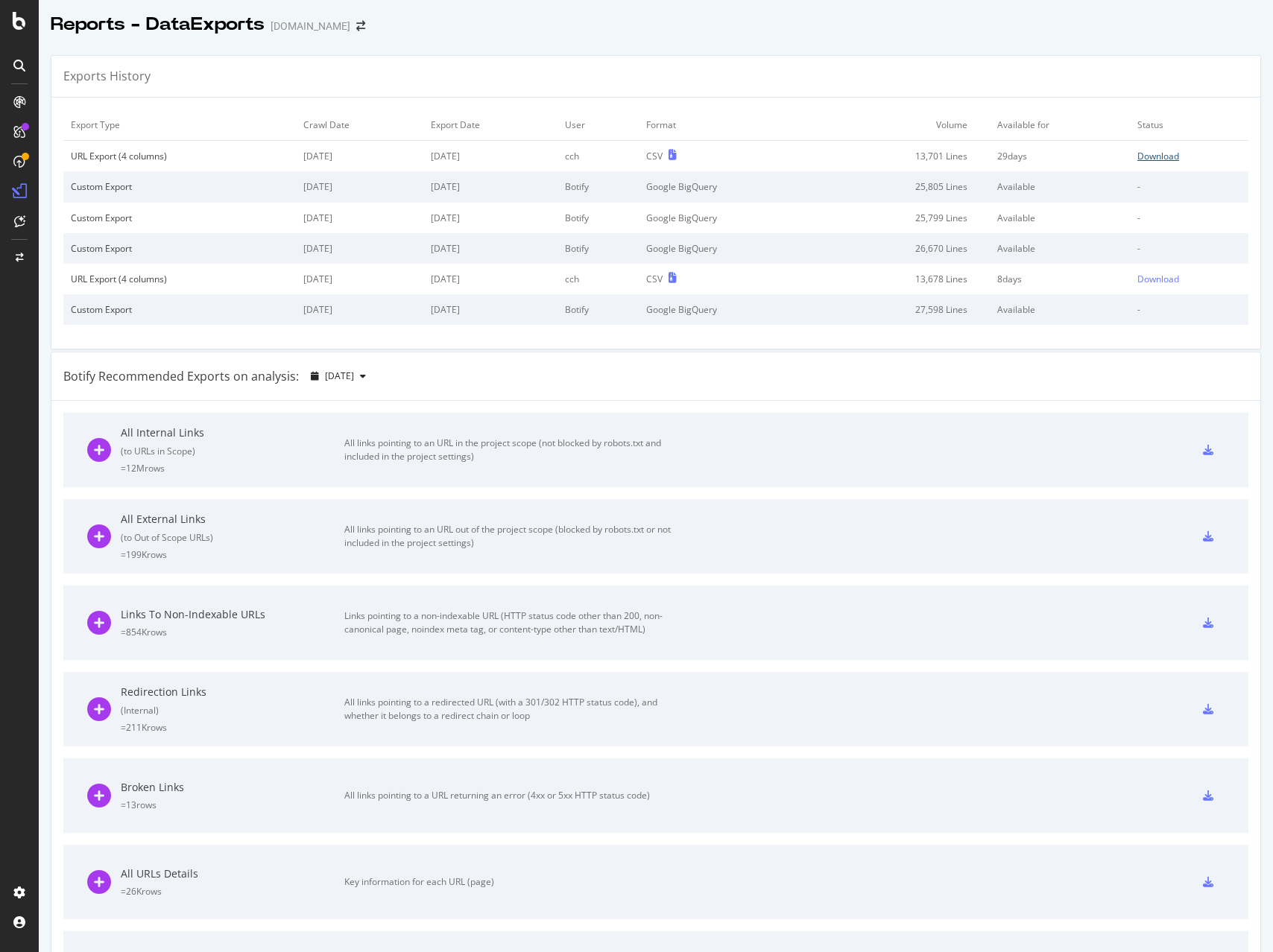
click at [1175, 153] on div "Download" at bounding box center [1158, 156] width 42 height 12
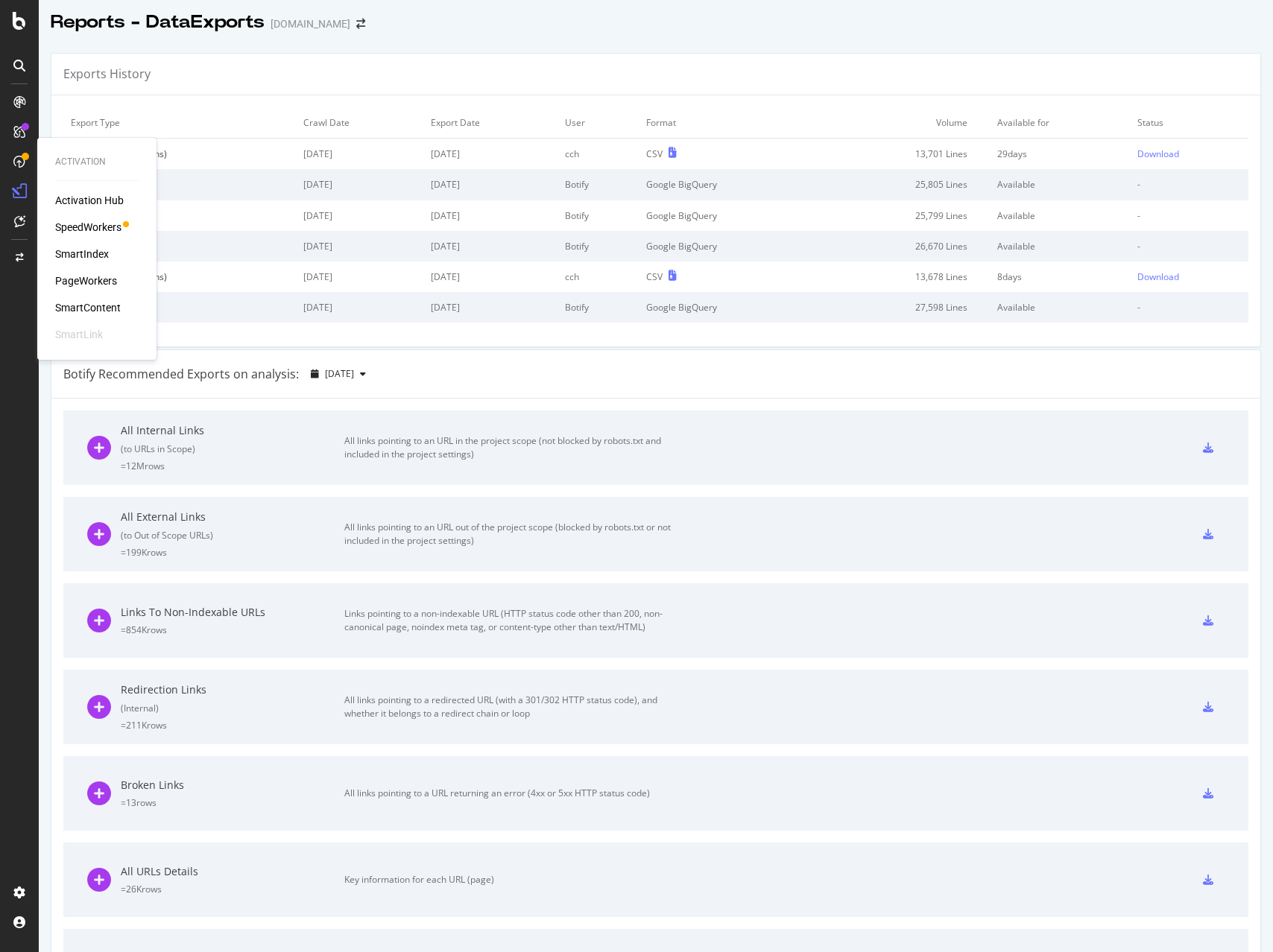
click at [82, 282] on div "PageWorkers" at bounding box center [86, 281] width 62 height 15
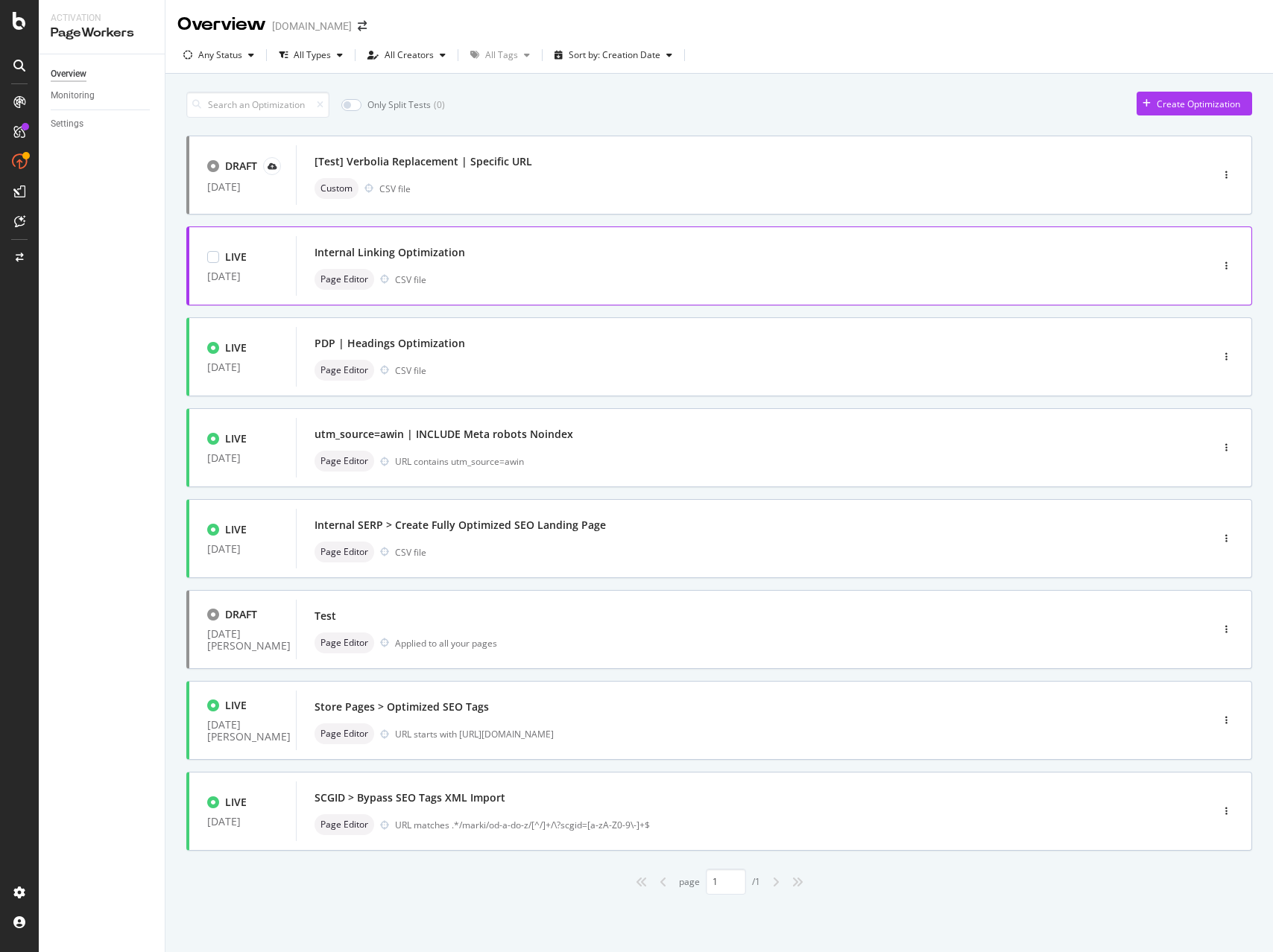
click at [451, 281] on div "Page Editor CSV file" at bounding box center [731, 279] width 834 height 21
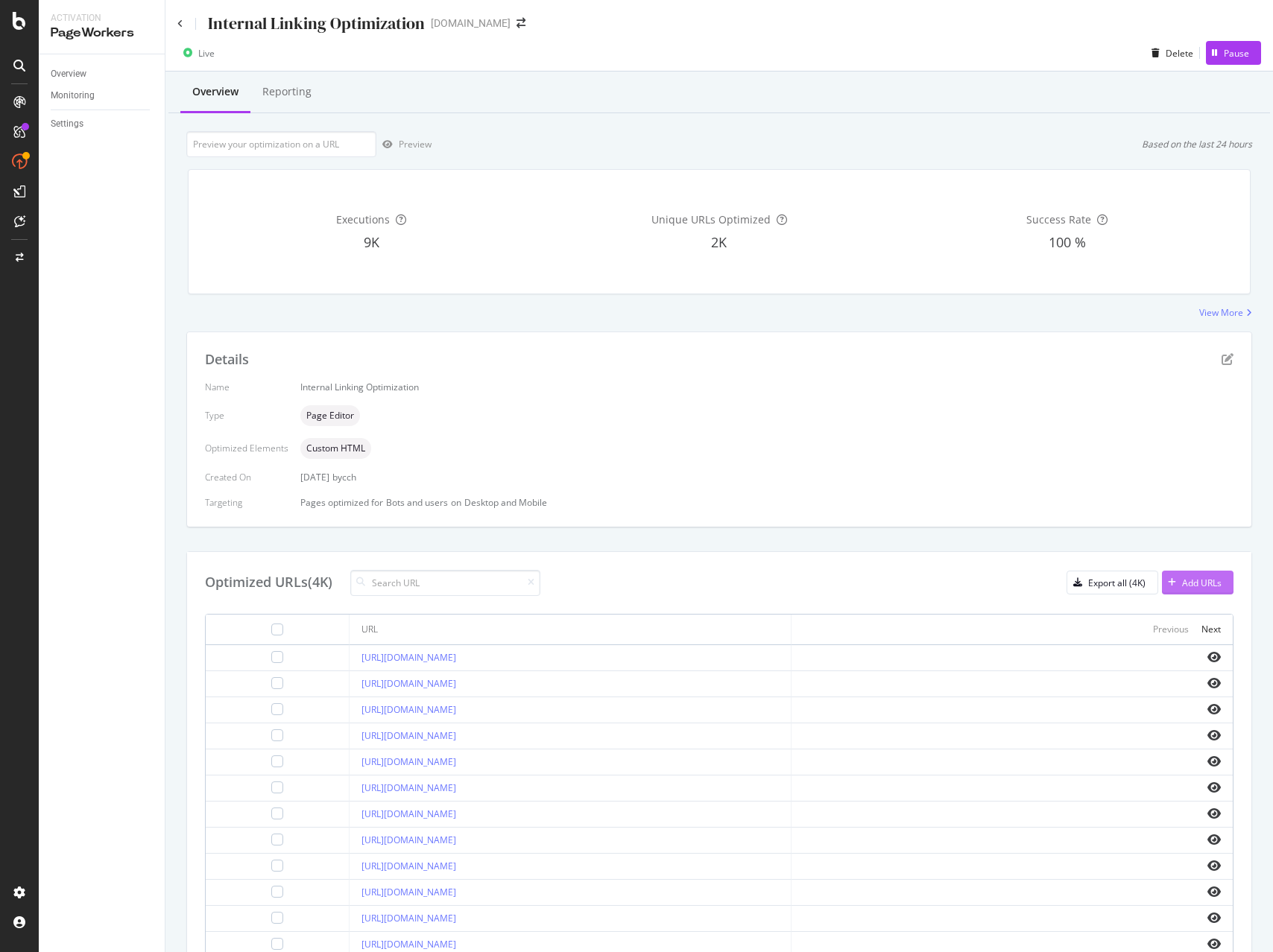
click at [1204, 582] on div "Add URLs" at bounding box center [1201, 583] width 39 height 12
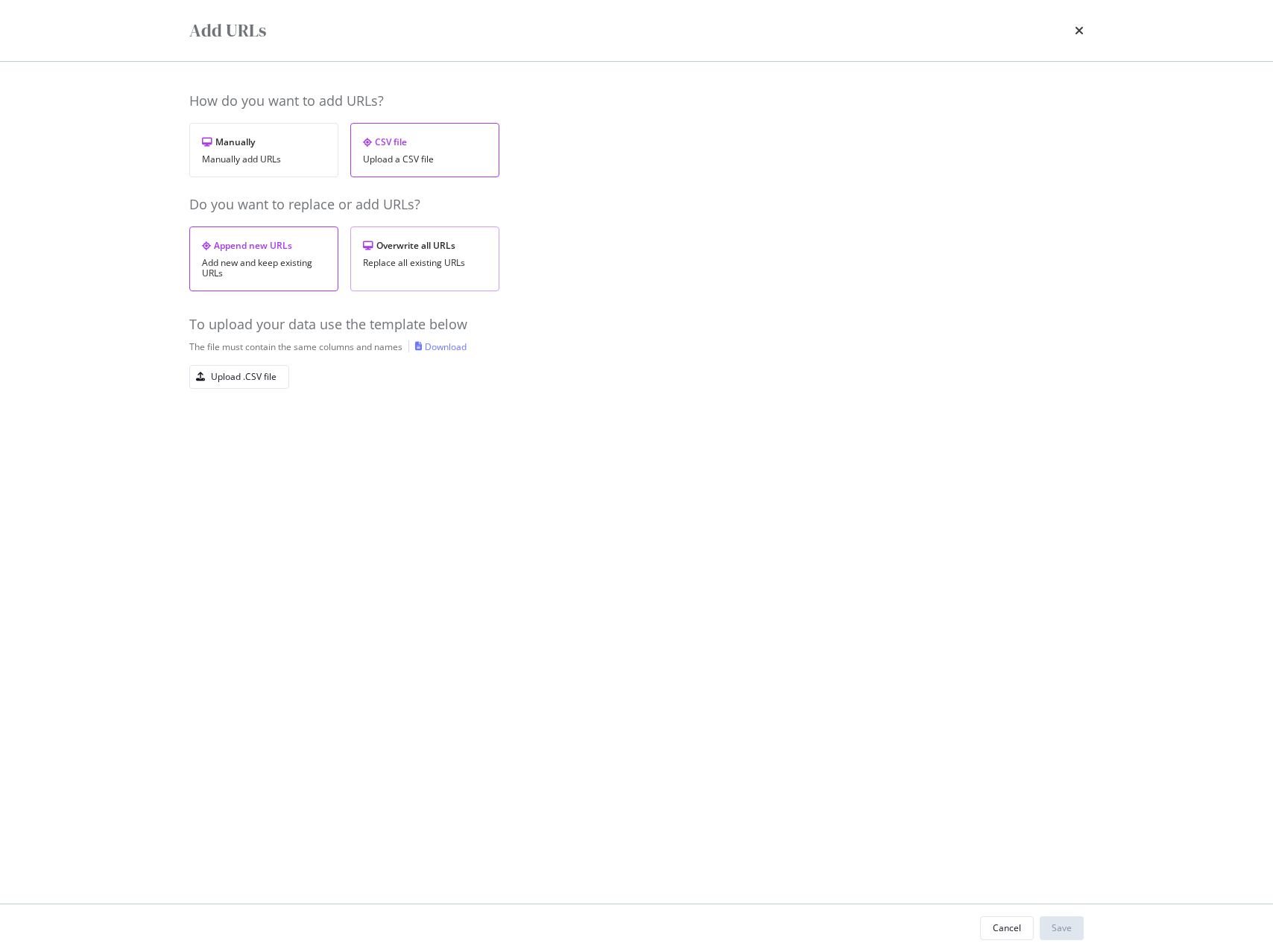
click at [446, 247] on div "Overwrite all URLs" at bounding box center [425, 245] width 123 height 12
click at [238, 372] on div "Upload .CSV file" at bounding box center [244, 376] width 66 height 12
click at [1068, 929] on div "Save" at bounding box center [1062, 928] width 20 height 12
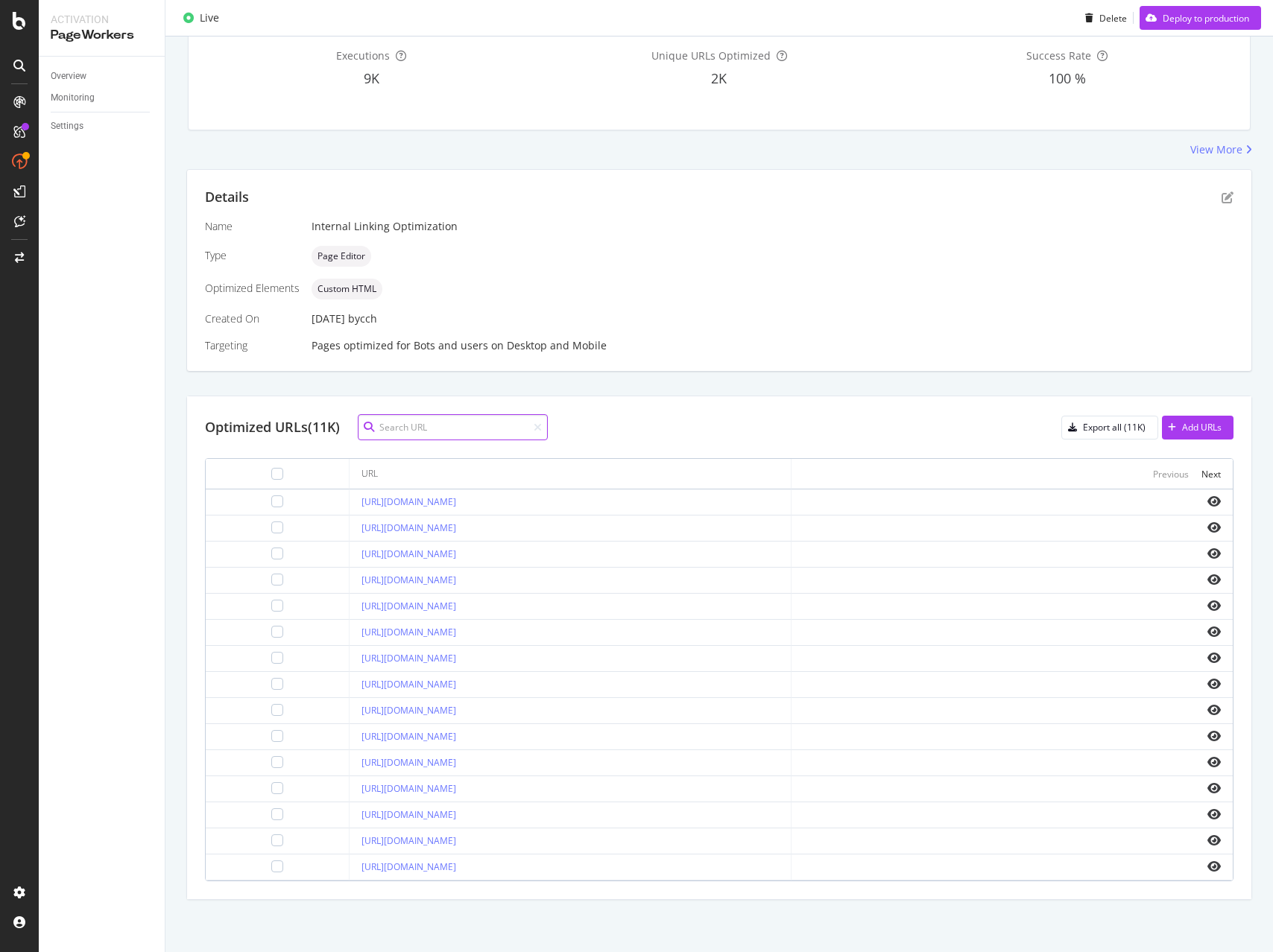
scroll to position [257, 0]
click at [1213, 500] on icon "eye" at bounding box center [1214, 502] width 13 height 12
click at [1214, 475] on div "Next" at bounding box center [1211, 475] width 19 height 12
click at [1212, 473] on div "Next" at bounding box center [1211, 475] width 19 height 12
click at [1211, 473] on div "Next" at bounding box center [1211, 475] width 19 height 12
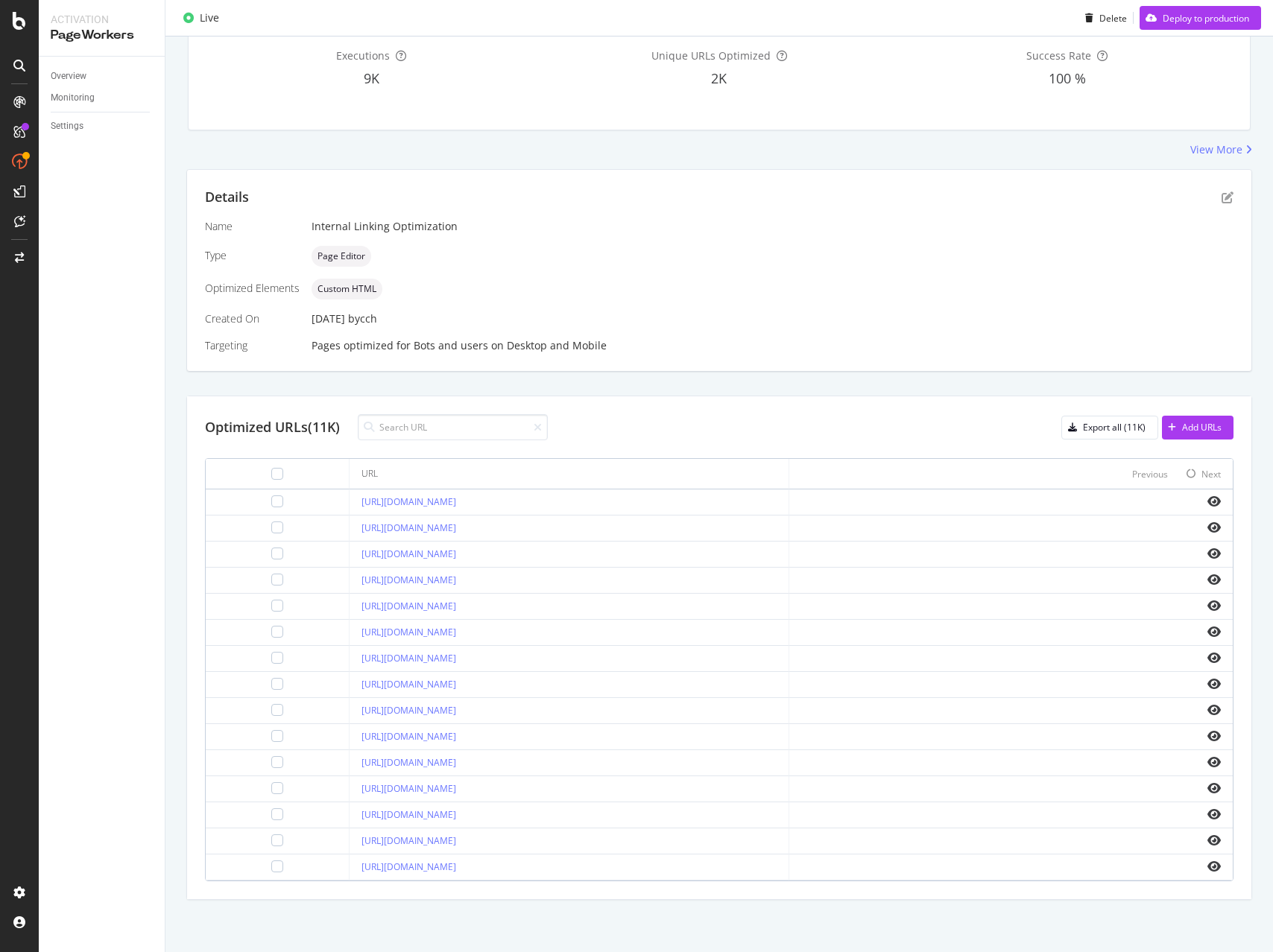
scroll to position [257, 0]
click at [1222, 711] on td at bounding box center [1012, 713] width 441 height 26
click at [1216, 711] on icon "eye" at bounding box center [1214, 711] width 13 height 12
click at [1217, 840] on icon "eye" at bounding box center [1214, 842] width 13 height 12
click at [1211, 869] on icon "eye" at bounding box center [1214, 867] width 13 height 12
